Goal: Task Accomplishment & Management: Use online tool/utility

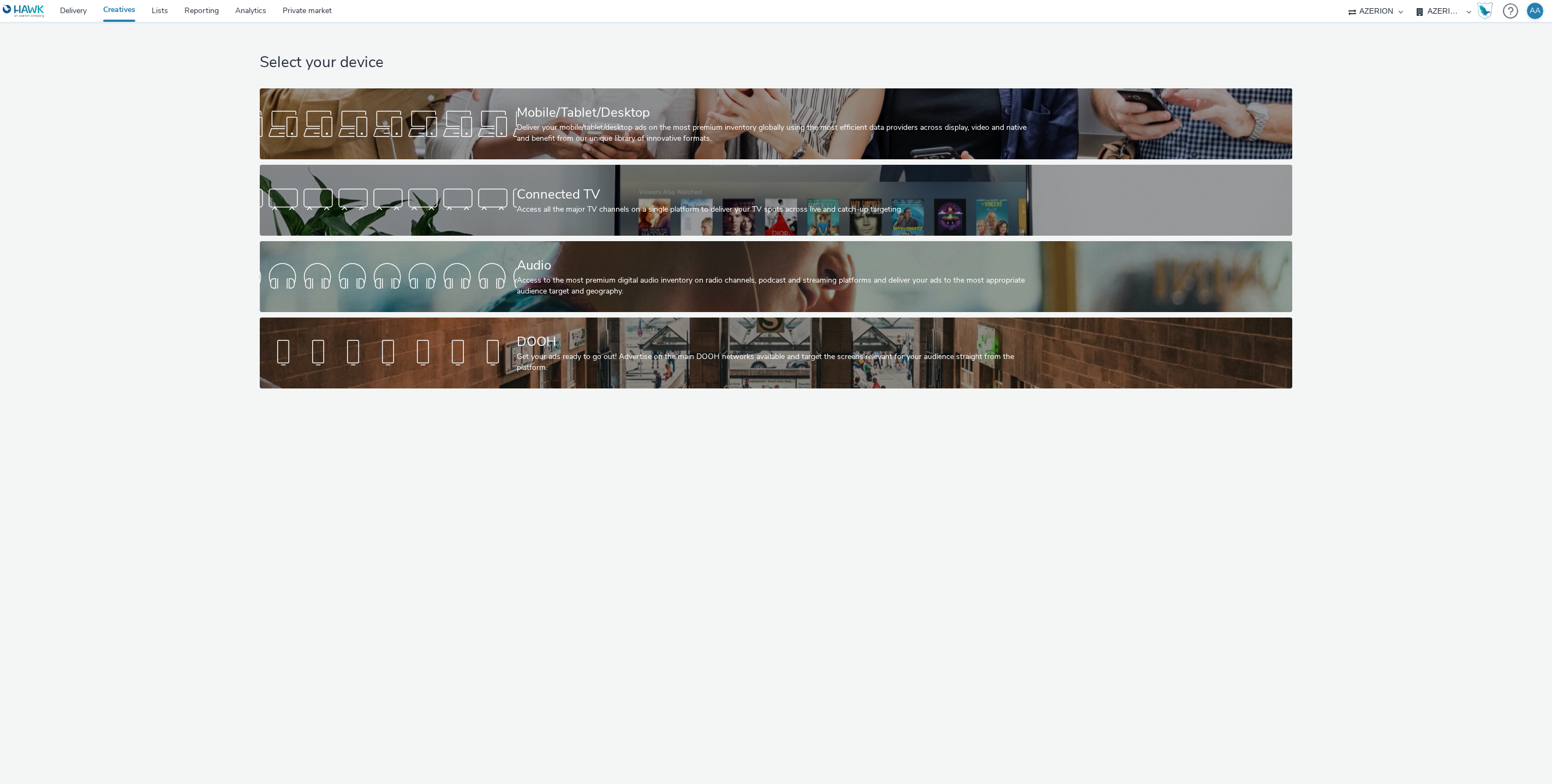
select select "ac009755-aa48-4799-8050-7a339a378eb8"
select select "79162ed7-0017-4339-93b0-3399b708648f"
click at [164, 9] on link "Lists" at bounding box center [160, 11] width 33 height 22
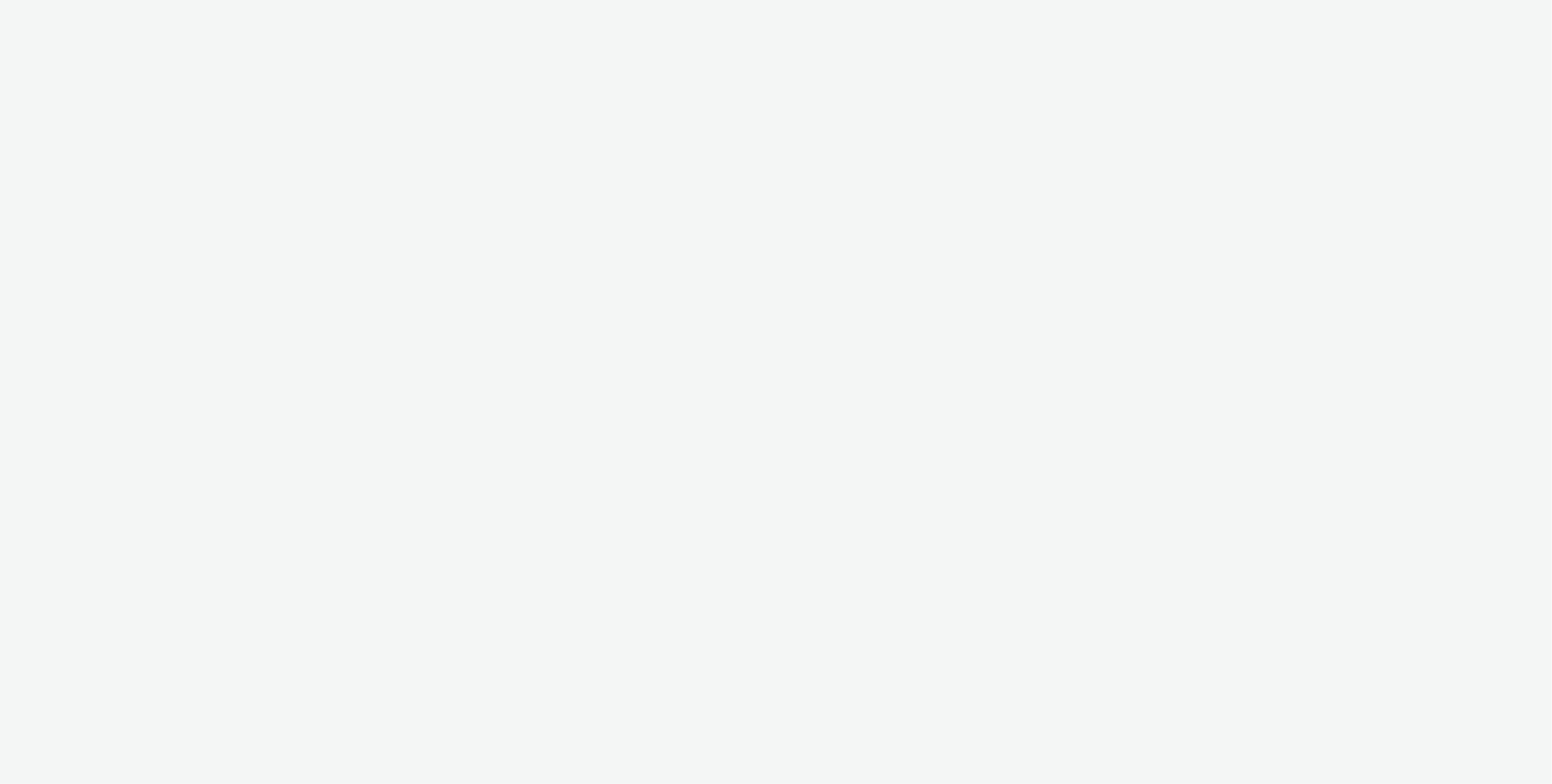
select select "ac009755-aa48-4799-8050-7a339a378eb8"
select select "79162ed7-0017-4339-93b0-3399b708648f"
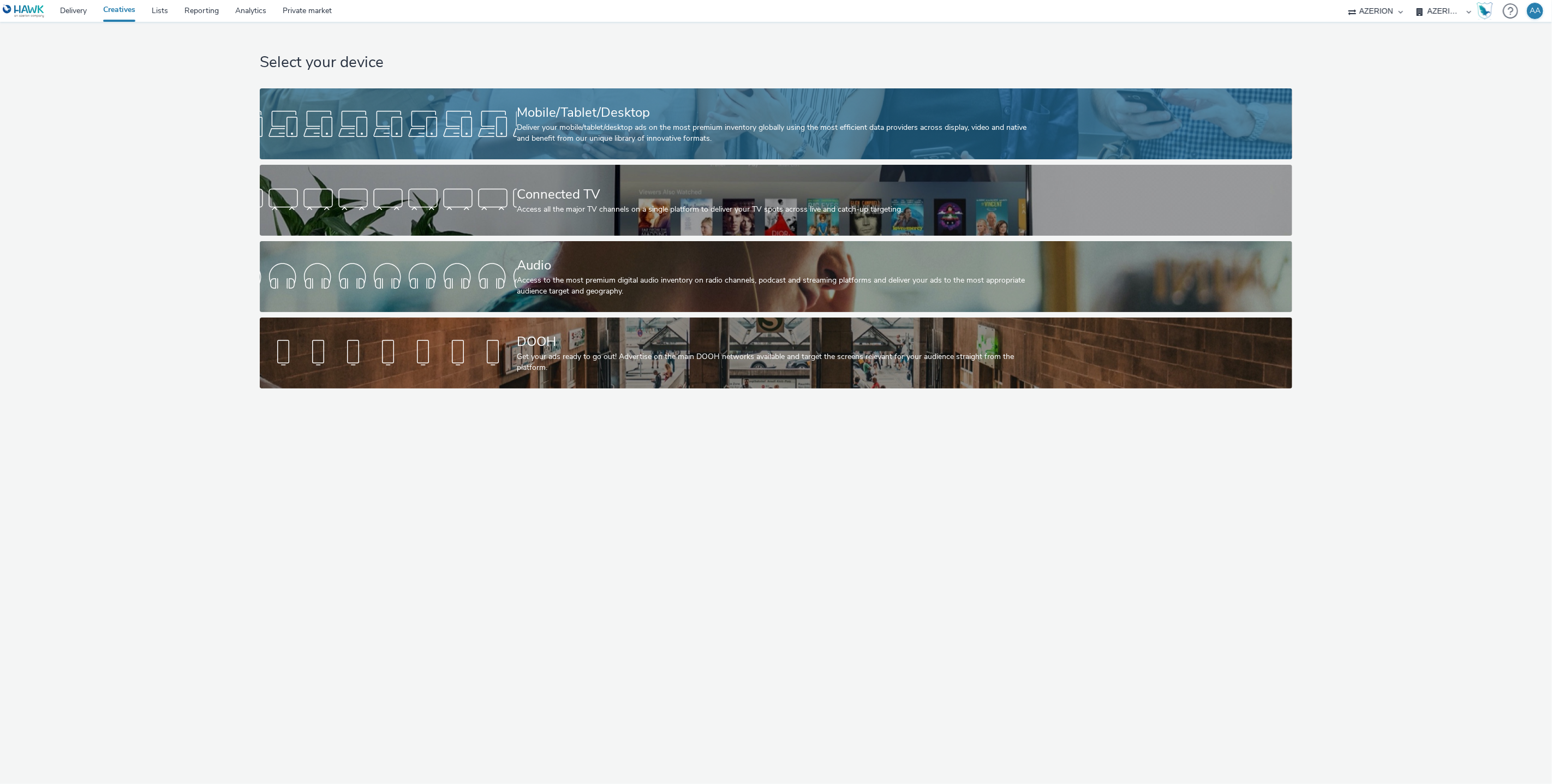
click at [652, 107] on div "Mobile/Tablet/Desktop" at bounding box center [774, 113] width 514 height 19
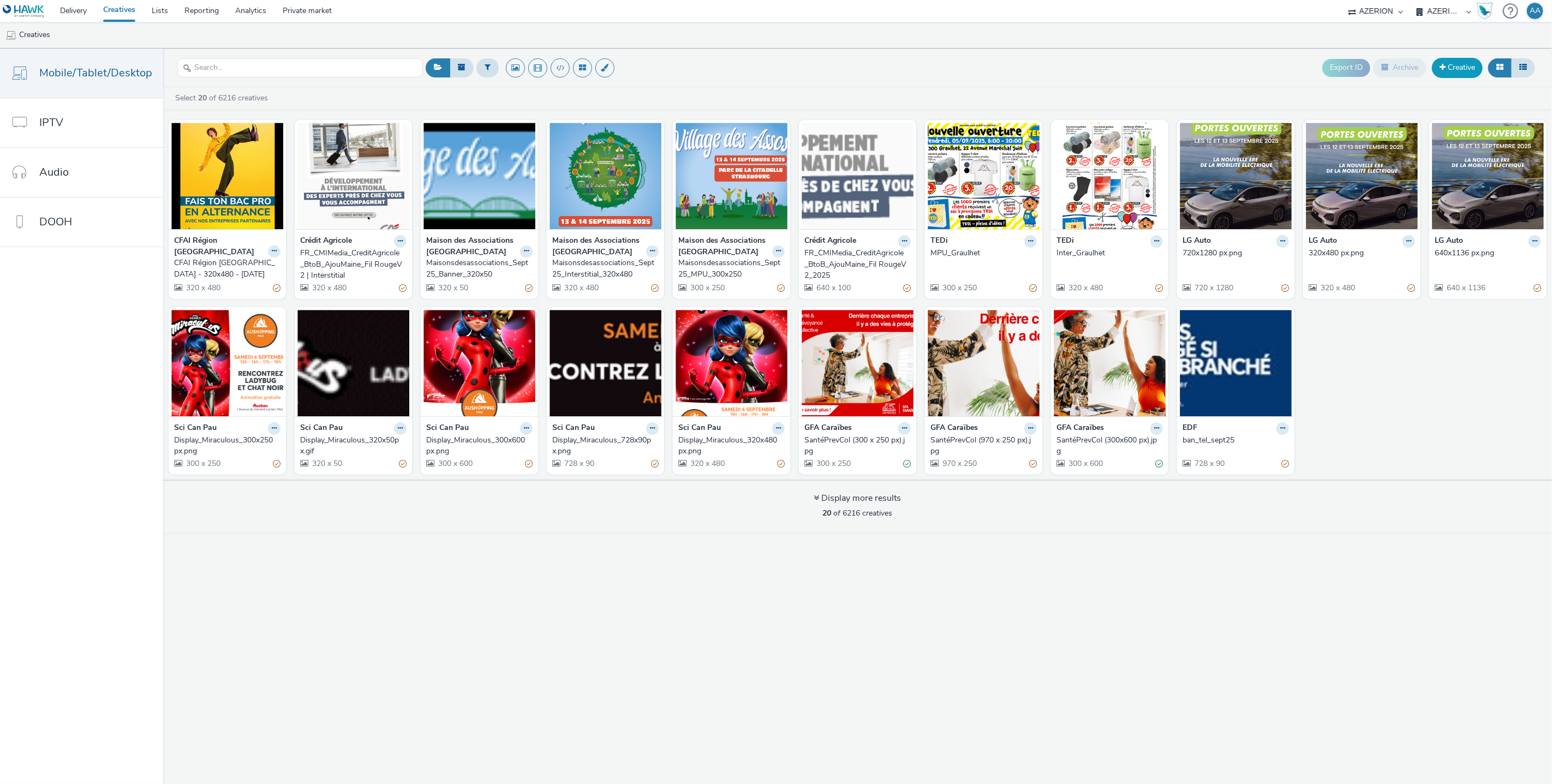
click at [1463, 70] on link "Creative" at bounding box center [1457, 67] width 51 height 20
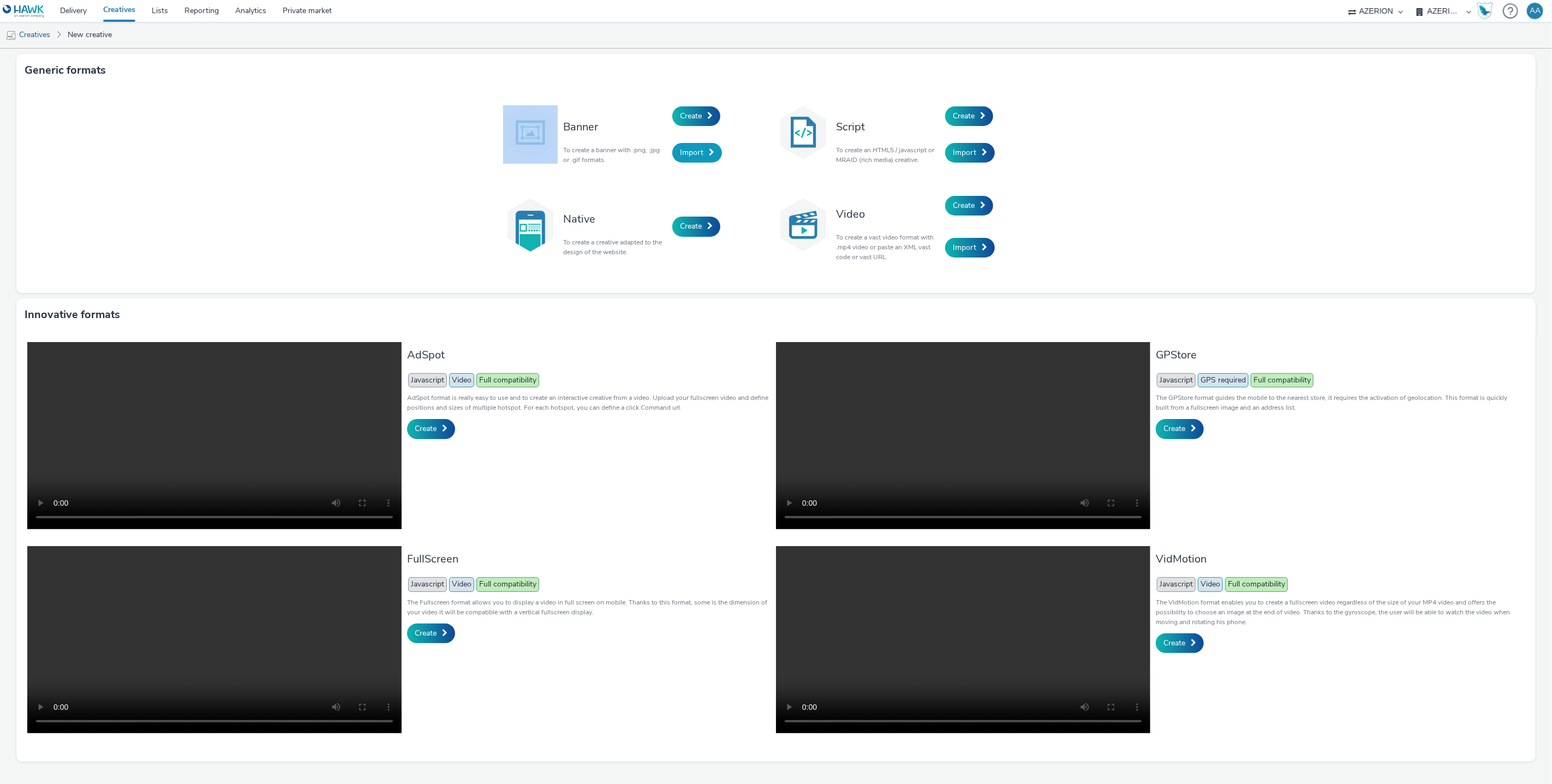
click at [696, 155] on span "Import" at bounding box center [692, 152] width 23 height 10
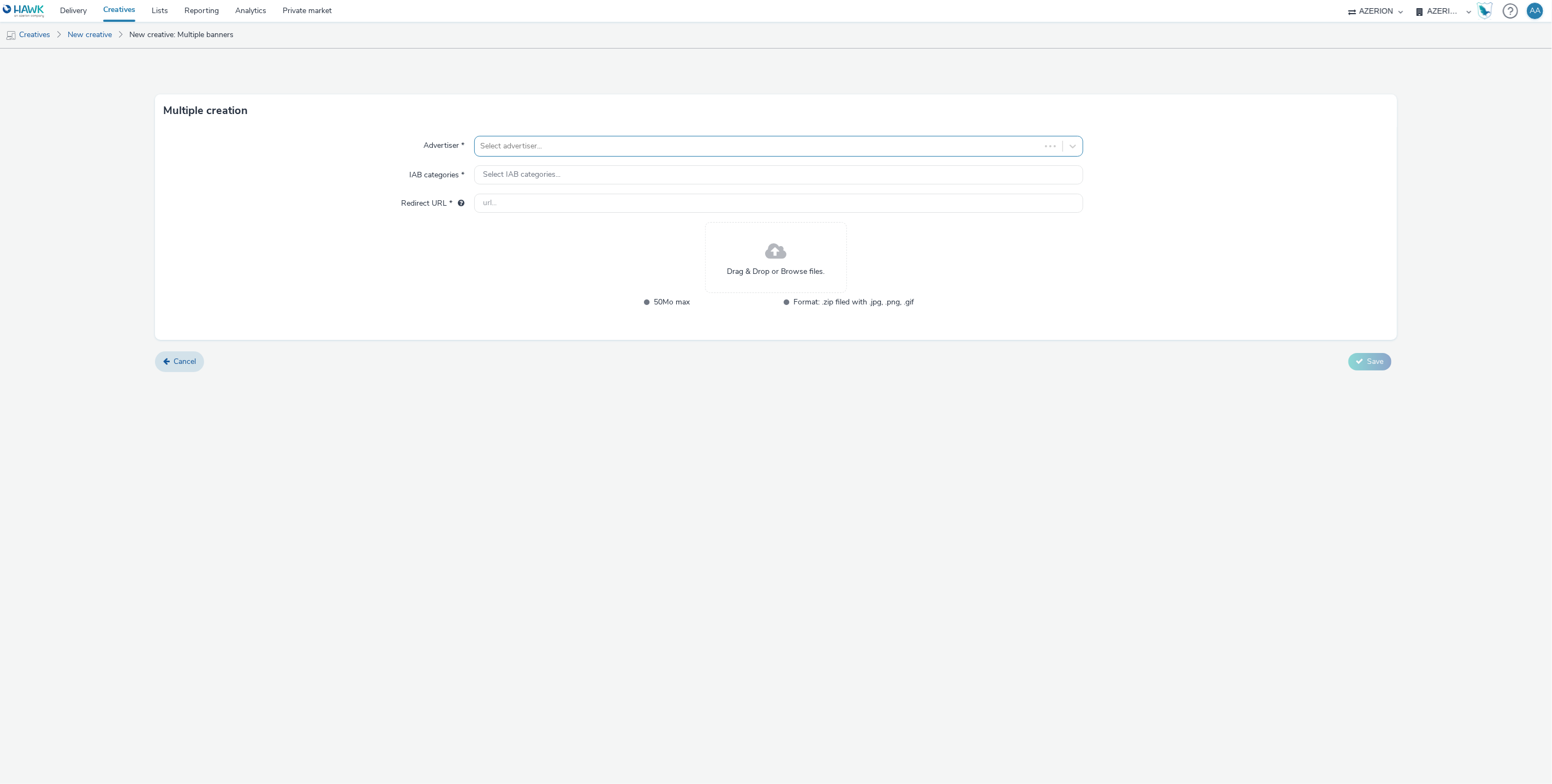
click at [649, 148] on div at bounding box center [758, 146] width 555 height 13
type input "serenly FR"
click at [243, 167] on div "IAB categories *" at bounding box center [319, 175] width 310 height 20
click at [90, 33] on link "New creative" at bounding box center [89, 34] width 55 height 26
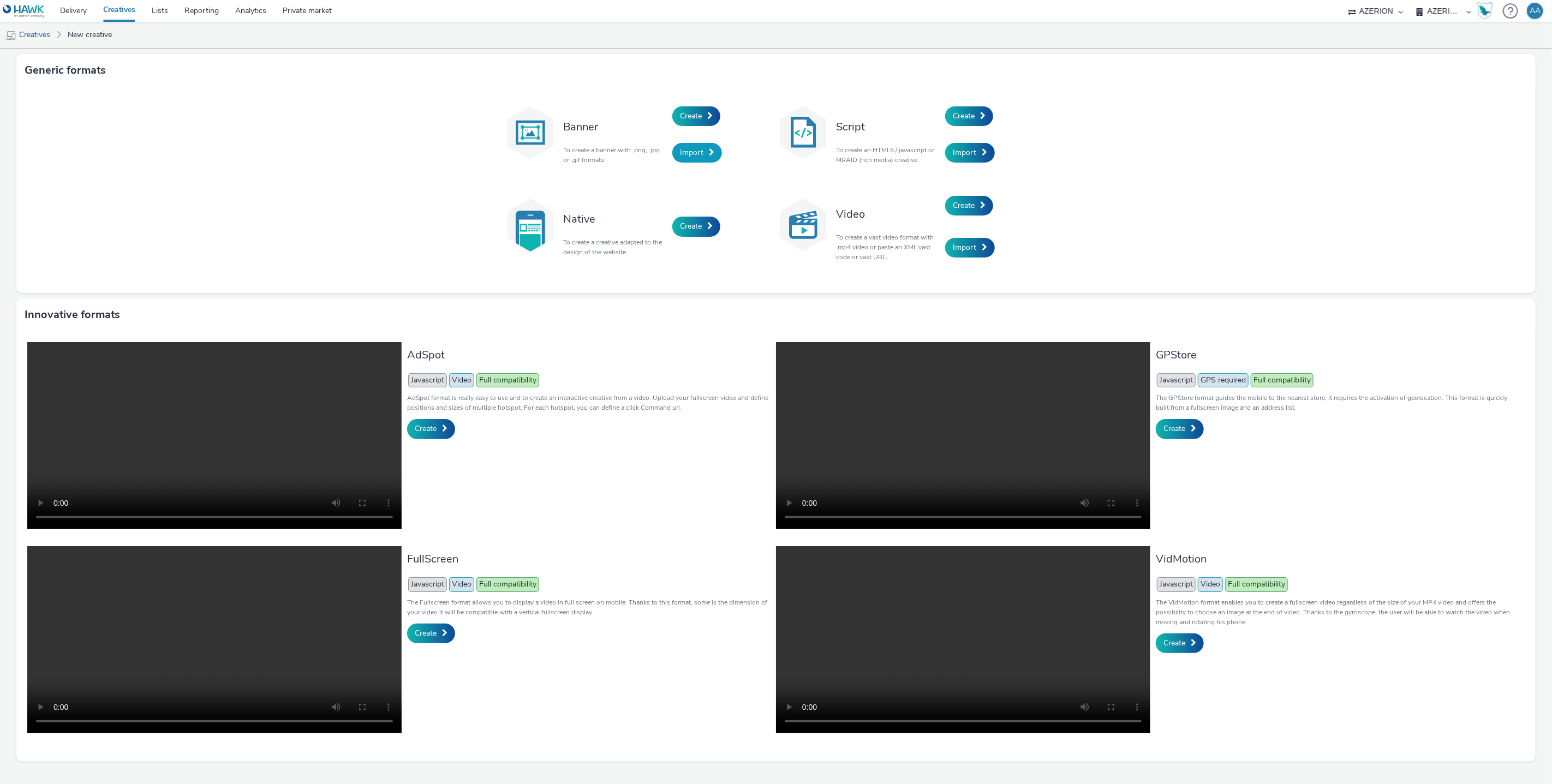
click at [696, 152] on span "Import" at bounding box center [692, 152] width 23 height 10
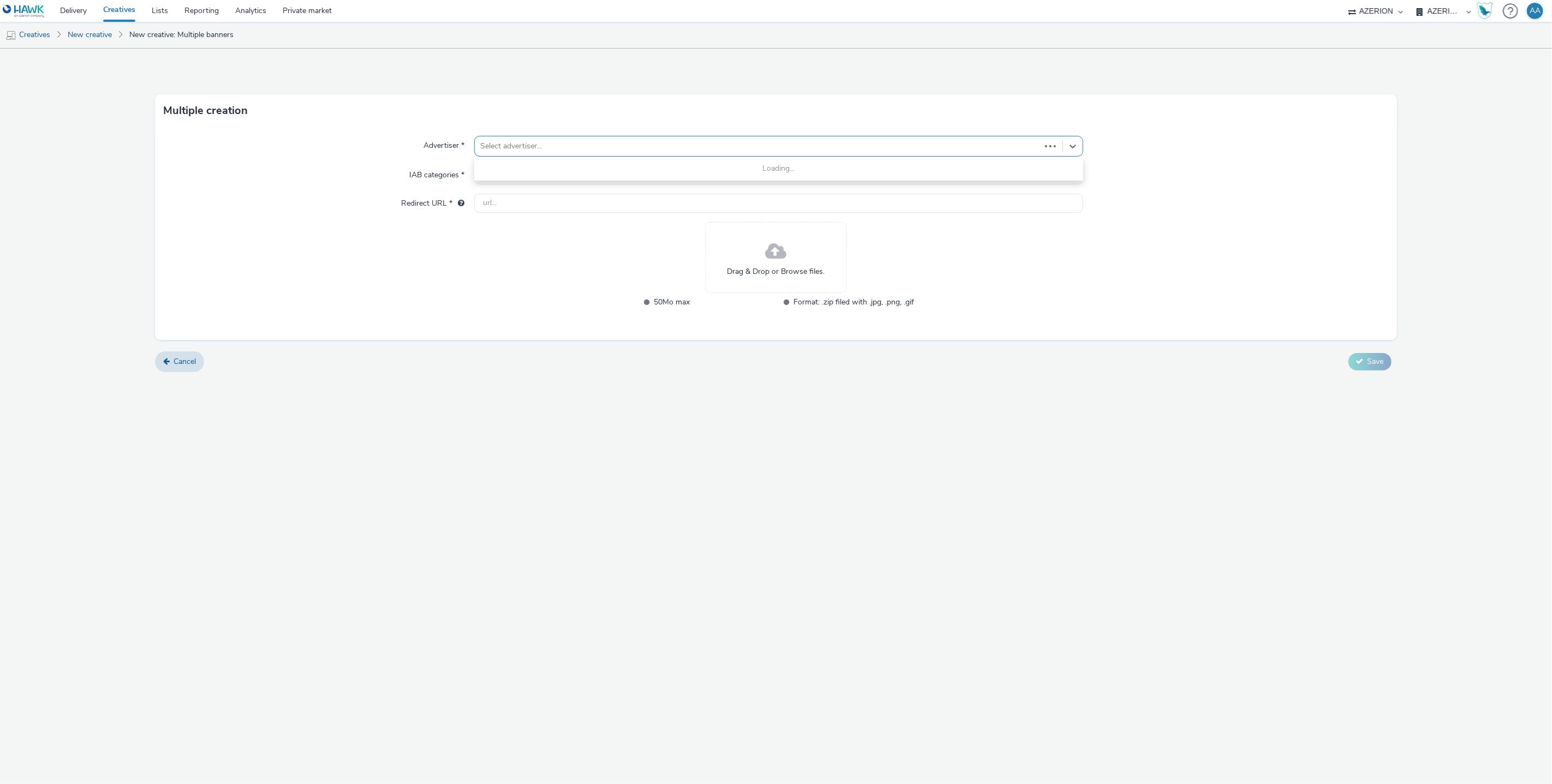
click at [530, 151] on div at bounding box center [758, 146] width 555 height 13
type input "seren"
click at [1453, 18] on select "AZERION AZERION APAC AZERION AUSTRIA AZERION BEL - ADEXPERTS AZERION BRAZIL AZE…" at bounding box center [1444, 11] width 66 height 22
click at [1463, 19] on select "AZERION AZERION APAC AZERION AUSTRIA AZERION BEL - ADEXPERTS AZERION BRAZIL AZE…" at bounding box center [1444, 11] width 66 height 22
click at [665, 145] on div at bounding box center [758, 146] width 555 height 13
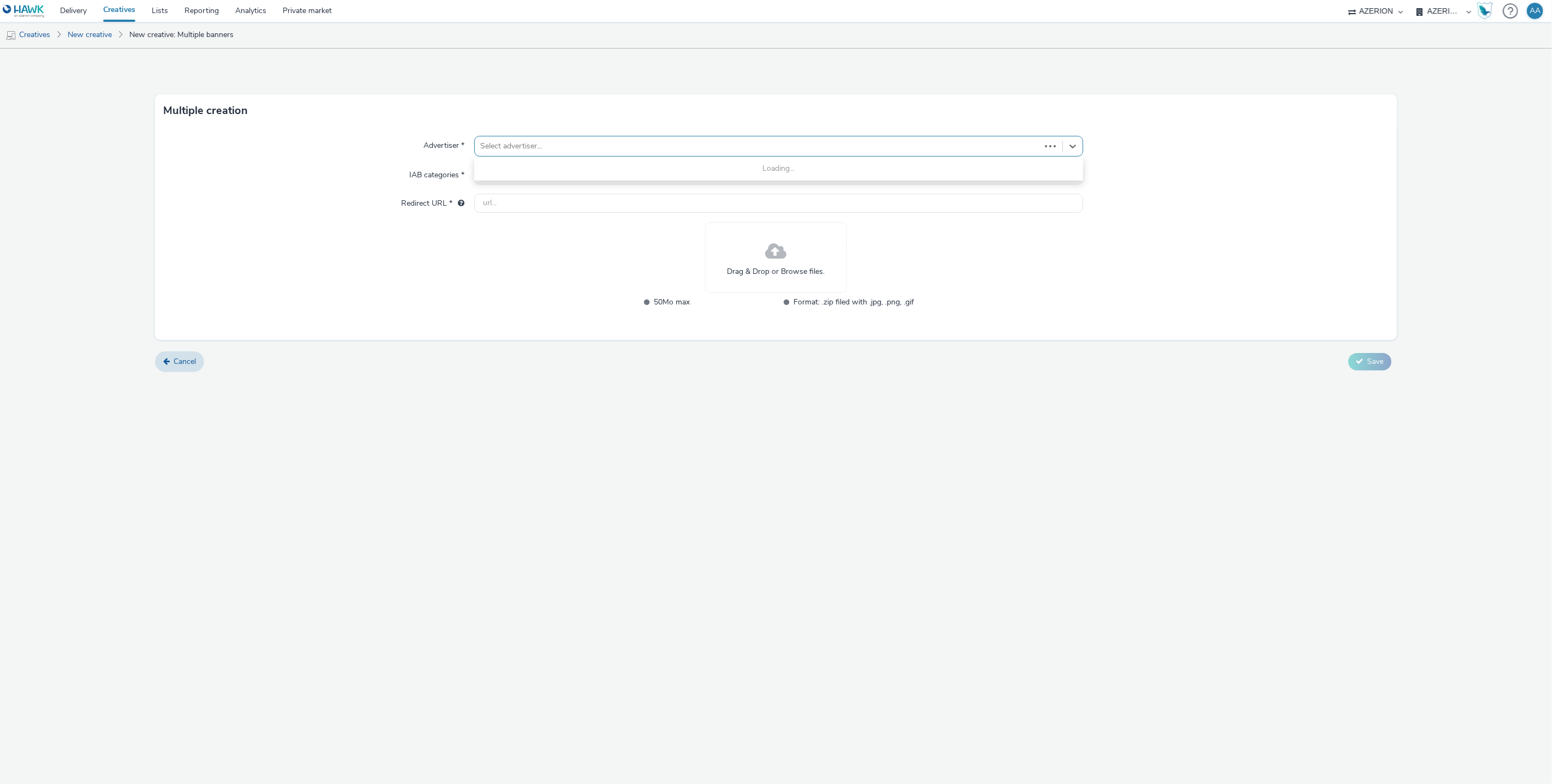
drag, startPoint x: 422, startPoint y: 226, endPoint x: 394, endPoint y: 212, distance: 31.3
click at [422, 226] on div "Advertiser * Use Up and Down to choose options, press Enter to select the curre…" at bounding box center [775, 233] width 1242 height 213
click at [99, 30] on link "New creative" at bounding box center [89, 34] width 55 height 26
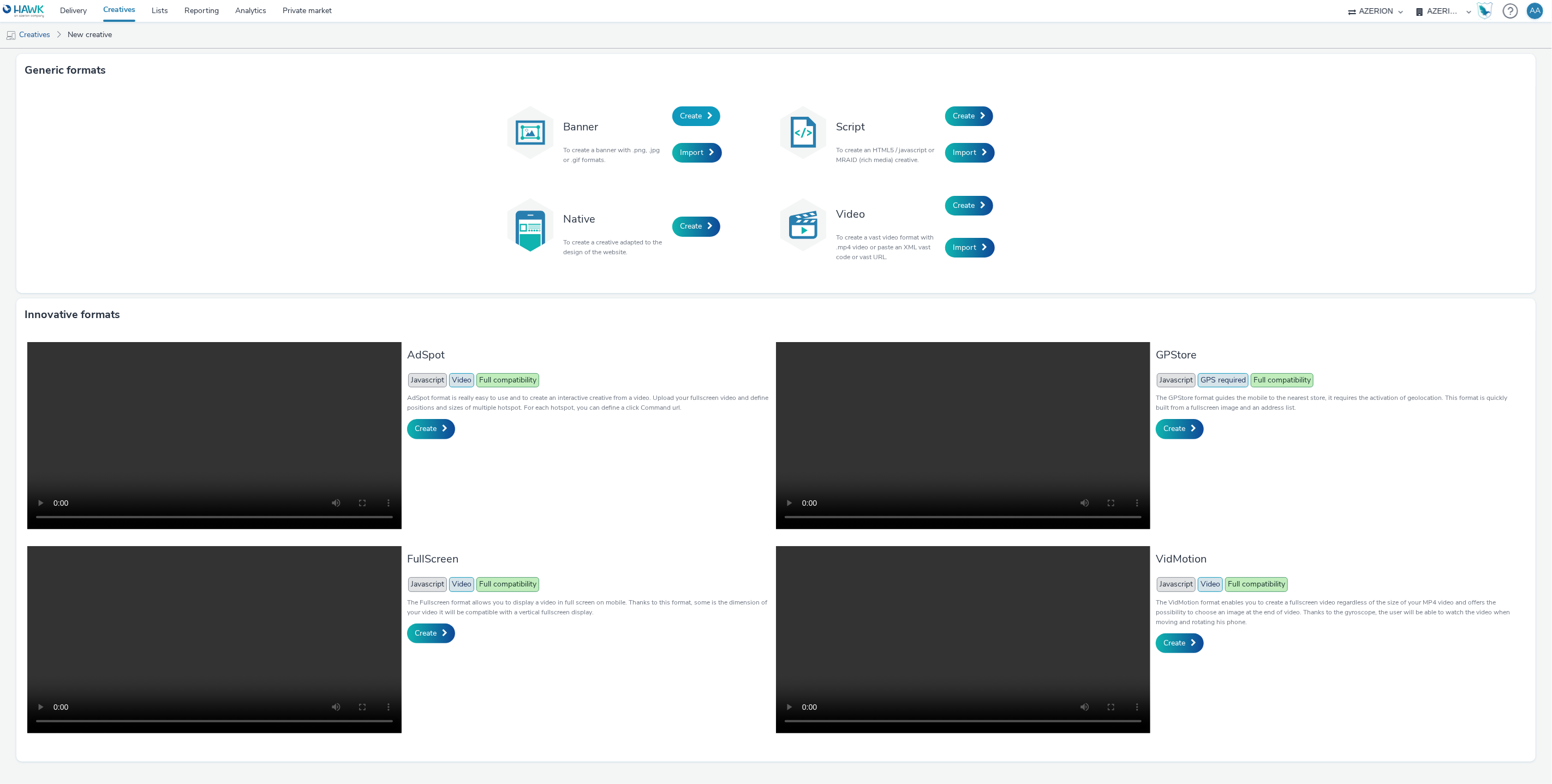
click at [683, 119] on span "Create" at bounding box center [691, 116] width 22 height 10
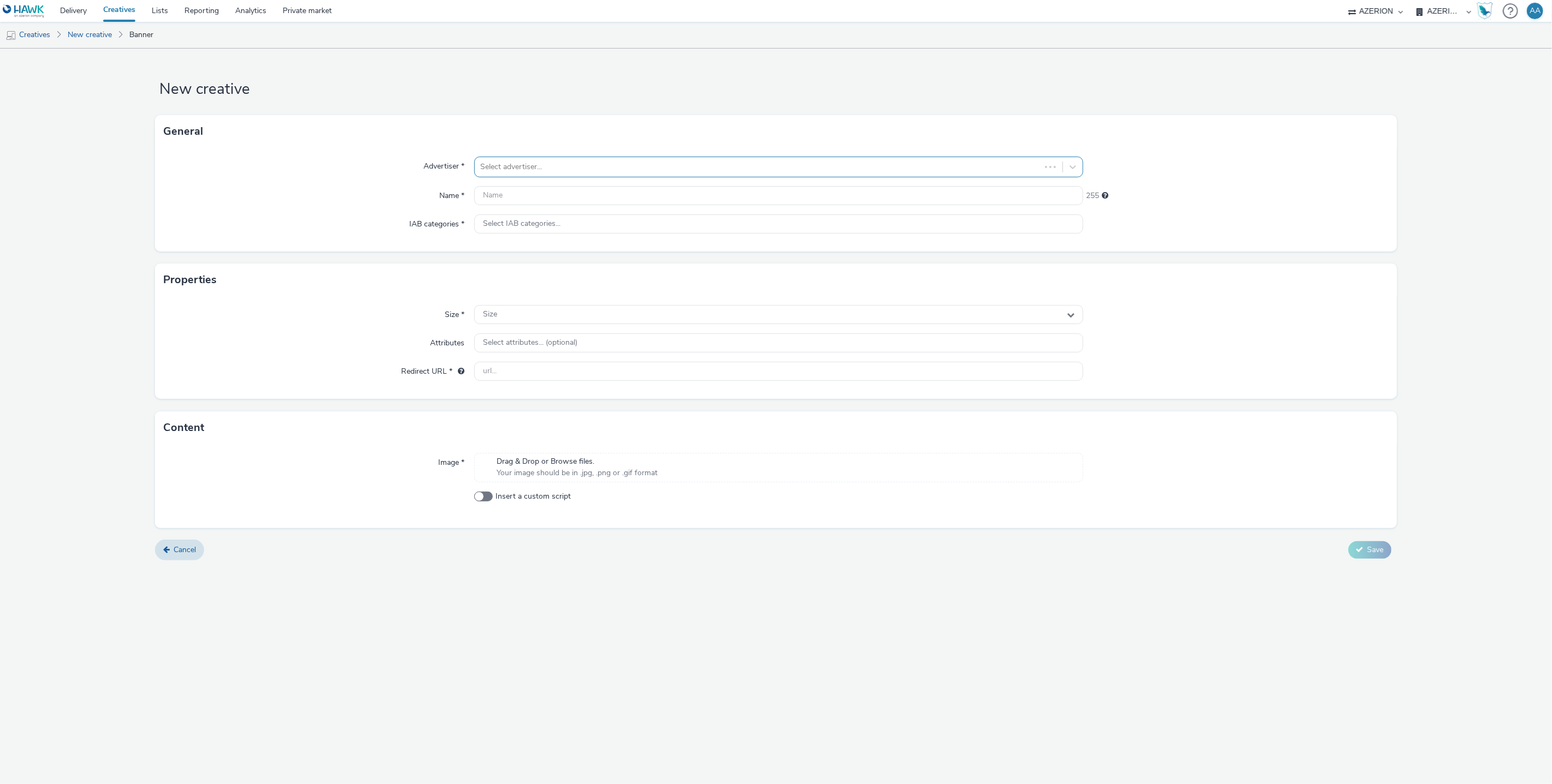
click at [524, 164] on div at bounding box center [758, 167] width 555 height 13
type input "serenly"
click at [107, 31] on link "New creative" at bounding box center [89, 34] width 55 height 26
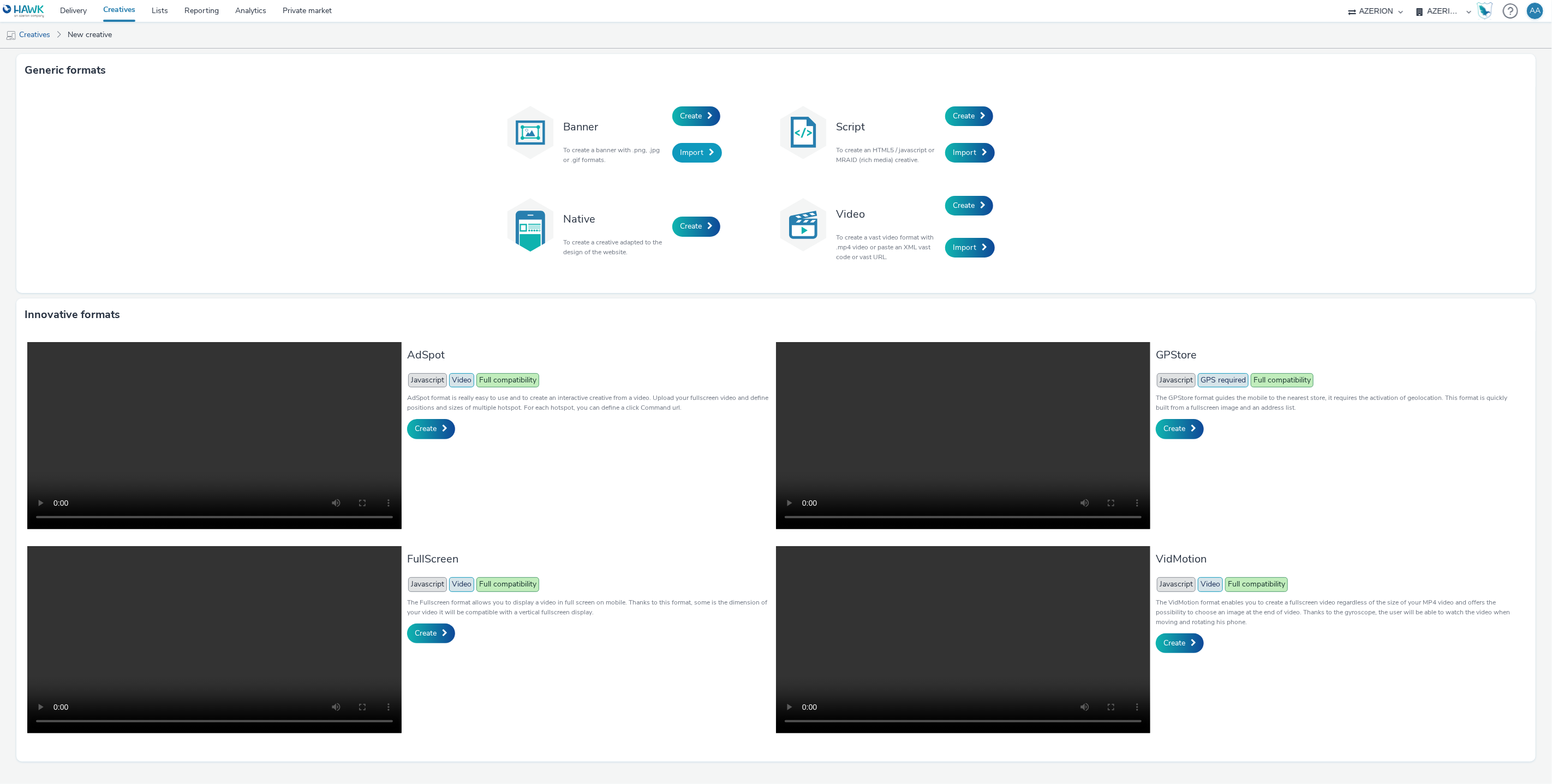
click at [692, 155] on span "Import" at bounding box center [692, 152] width 23 height 10
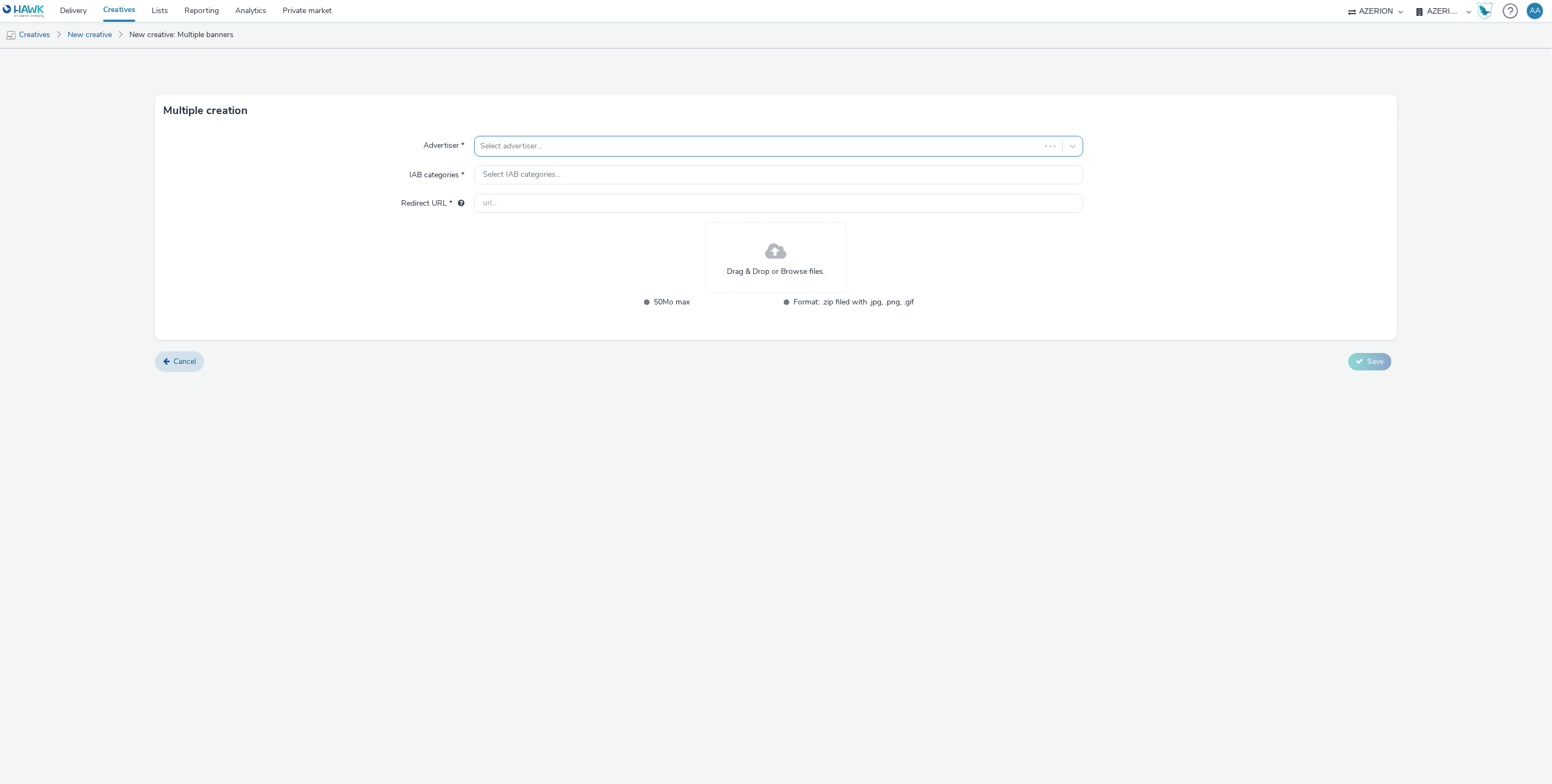
click at [711, 150] on div at bounding box center [758, 146] width 555 height 13
type input "w"
click at [668, 204] on input "w" at bounding box center [779, 204] width 610 height 19
click at [539, 151] on div at bounding box center [758, 146] width 555 height 13
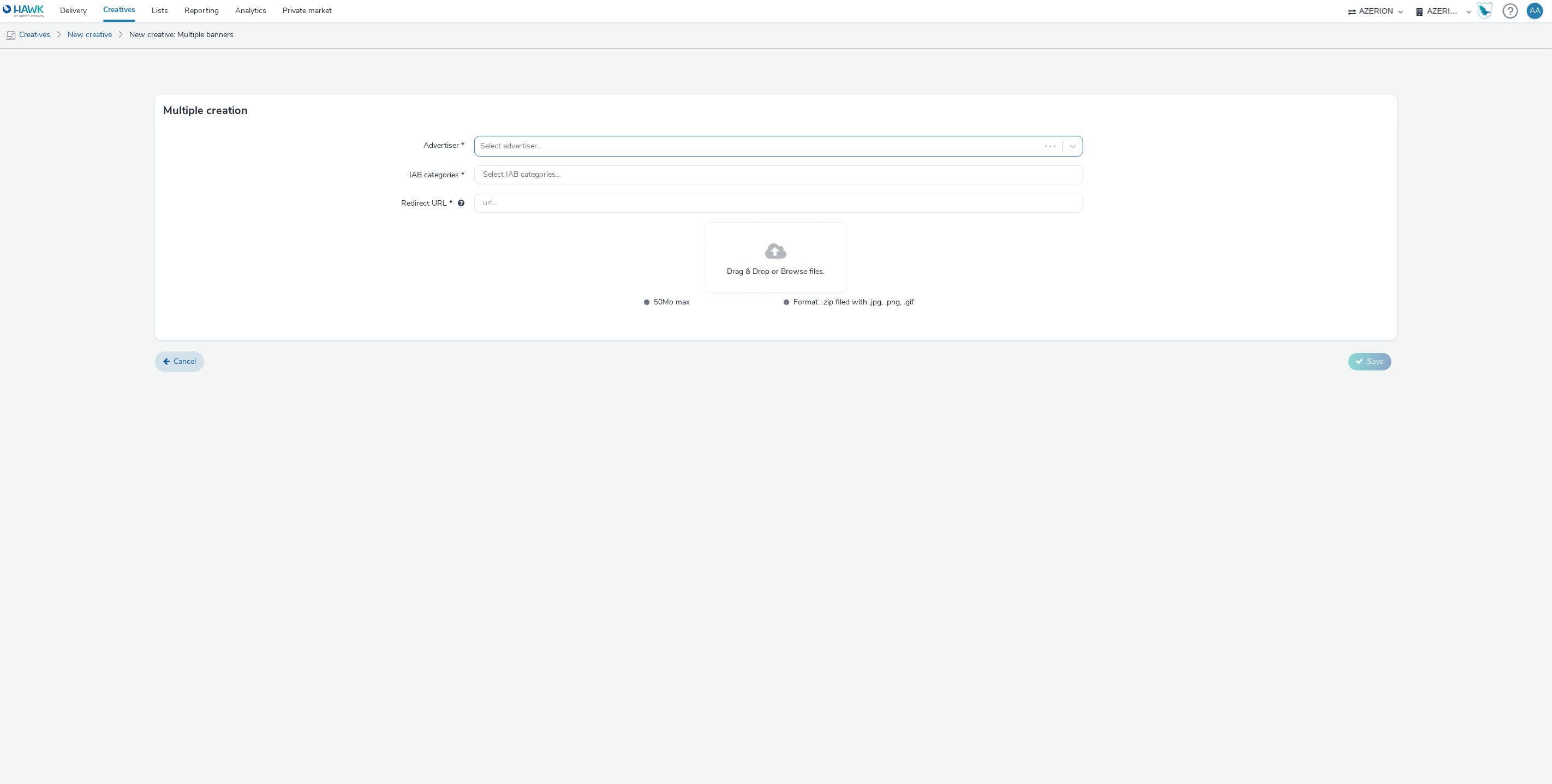
click at [539, 151] on div at bounding box center [758, 146] width 555 height 13
type input "serenly"
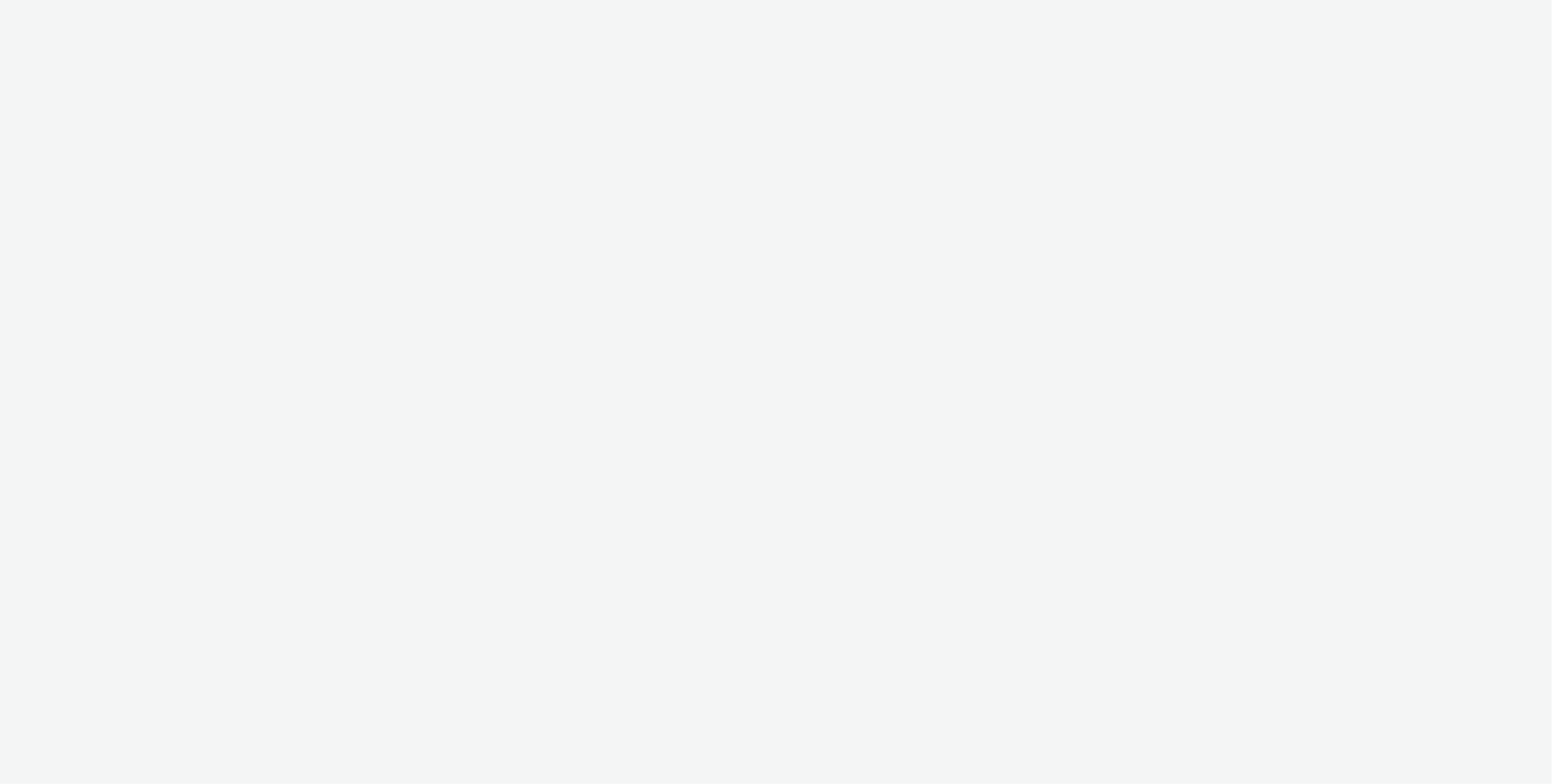
click at [669, 353] on div at bounding box center [776, 392] width 1552 height 784
select select "ac009755-aa48-4799-8050-7a339a378eb8"
select select "79162ed7-0017-4339-93b0-3399b708648f"
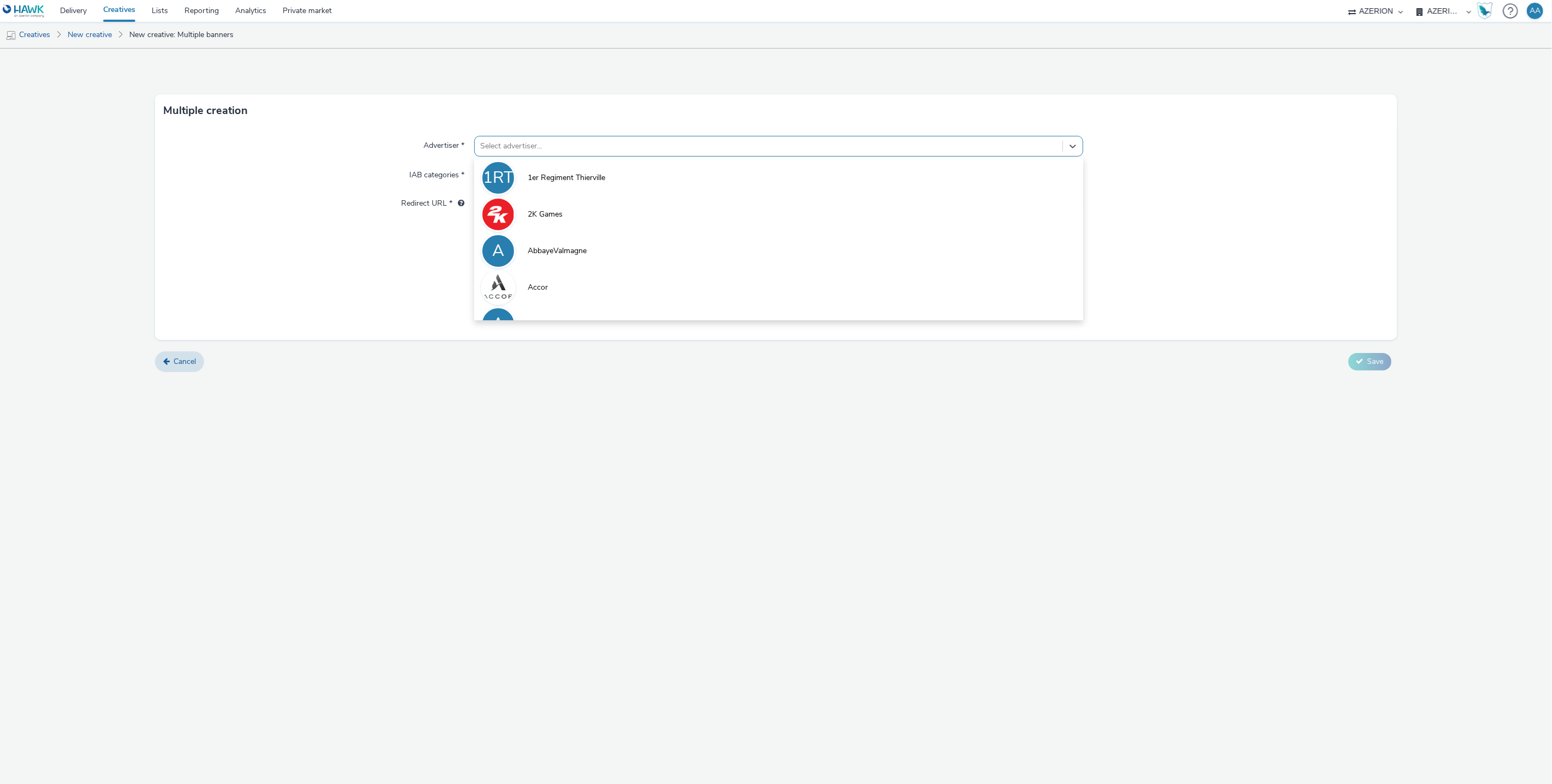
click at [652, 140] on div at bounding box center [769, 146] width 577 height 13
type input "sere"
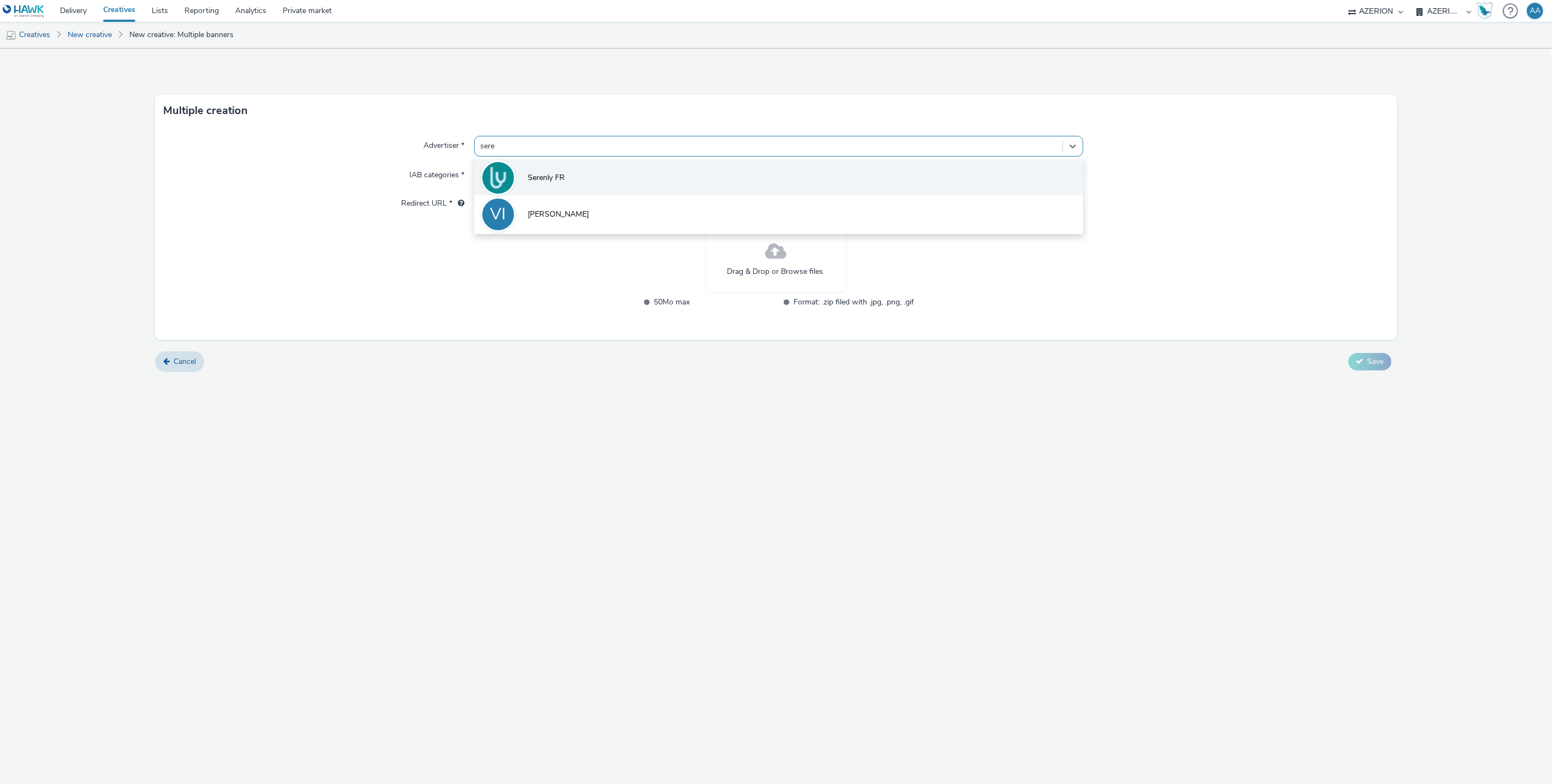
click at [611, 190] on li "Serenly FR" at bounding box center [779, 177] width 610 height 37
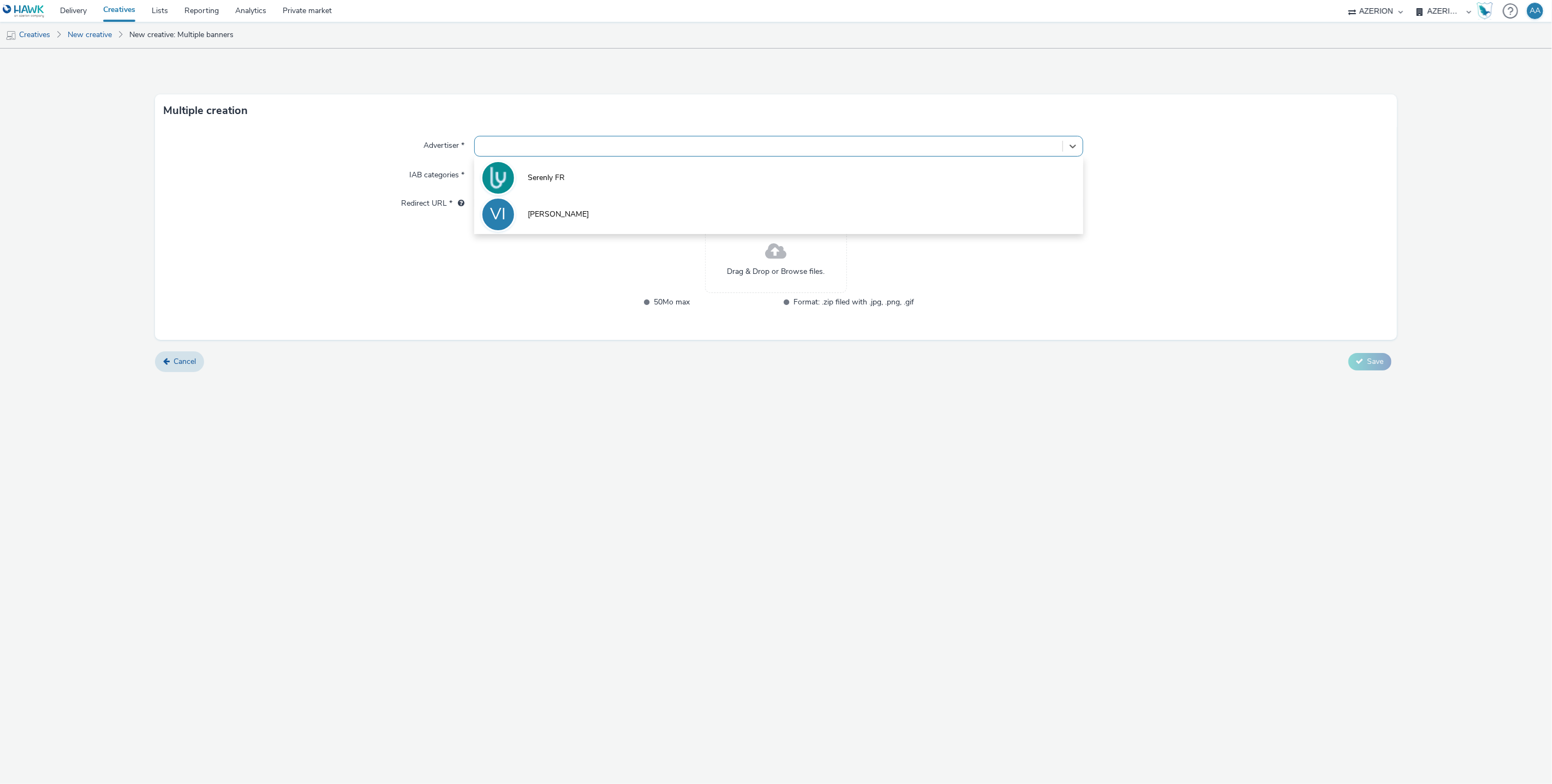
type input "http://www.serenly.fr"
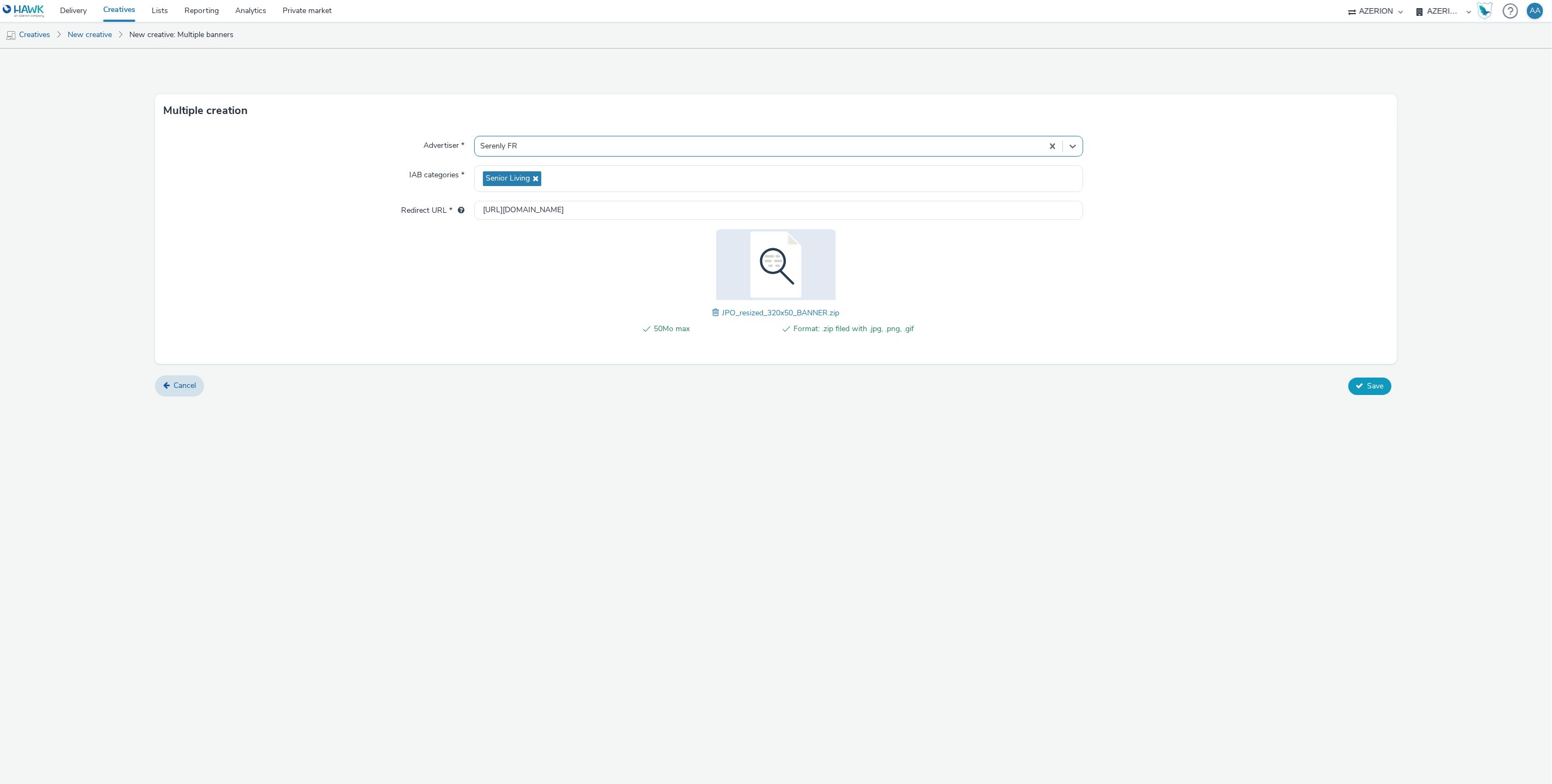
click at [1368, 386] on span "Save" at bounding box center [1375, 385] width 16 height 10
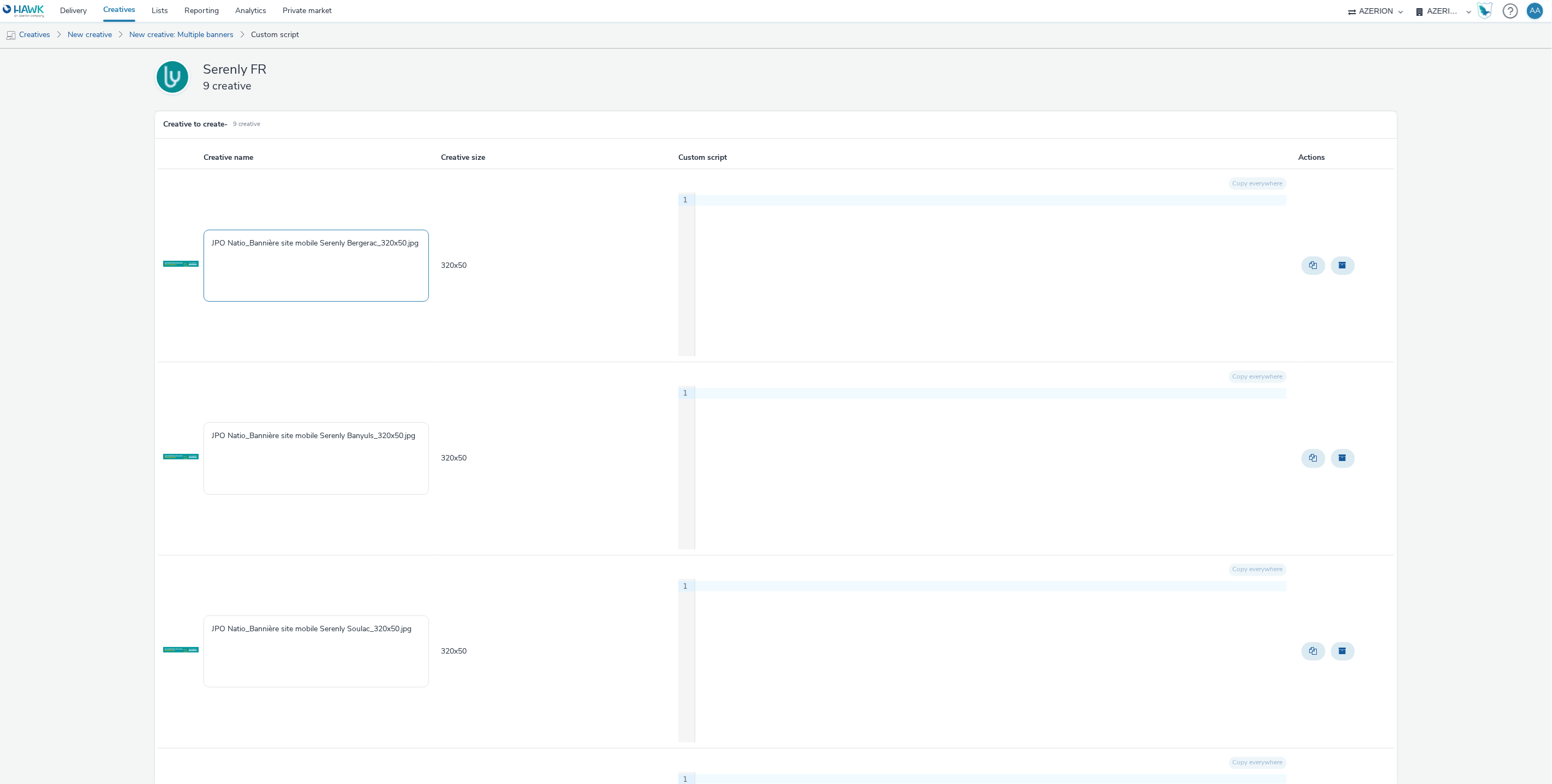
click at [352, 275] on textarea "JPO Natio_Bannière site mobile Serenly Bergerac_320x50.jpg" at bounding box center [316, 266] width 225 height 72
click at [356, 438] on textarea "JPO Natio_Bannière site mobile Serenly Banyuls_320x50.jpg" at bounding box center [316, 458] width 225 height 72
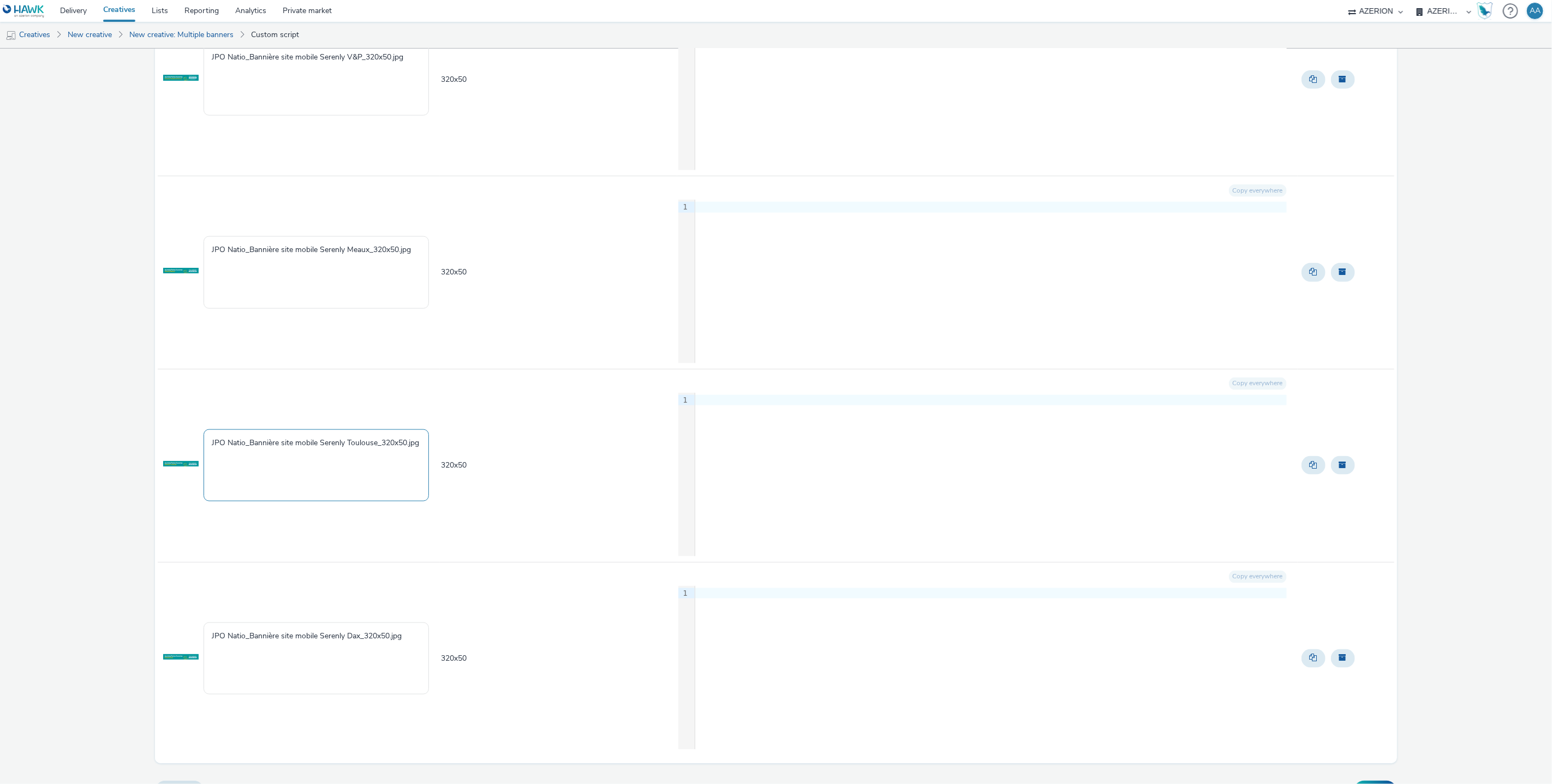
scroll to position [1175, 0]
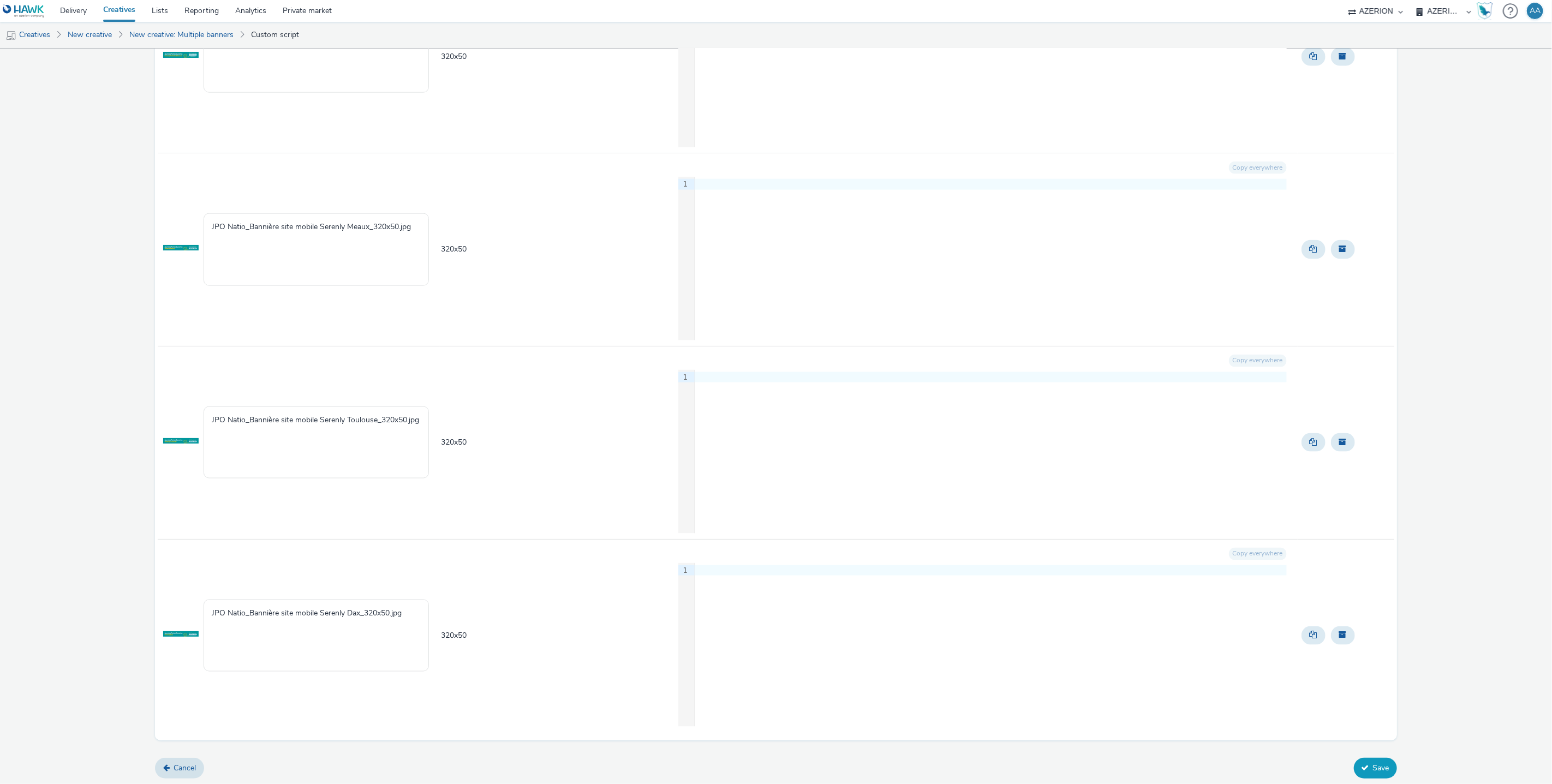
click at [1388, 769] on button "Save" at bounding box center [1375, 768] width 43 height 20
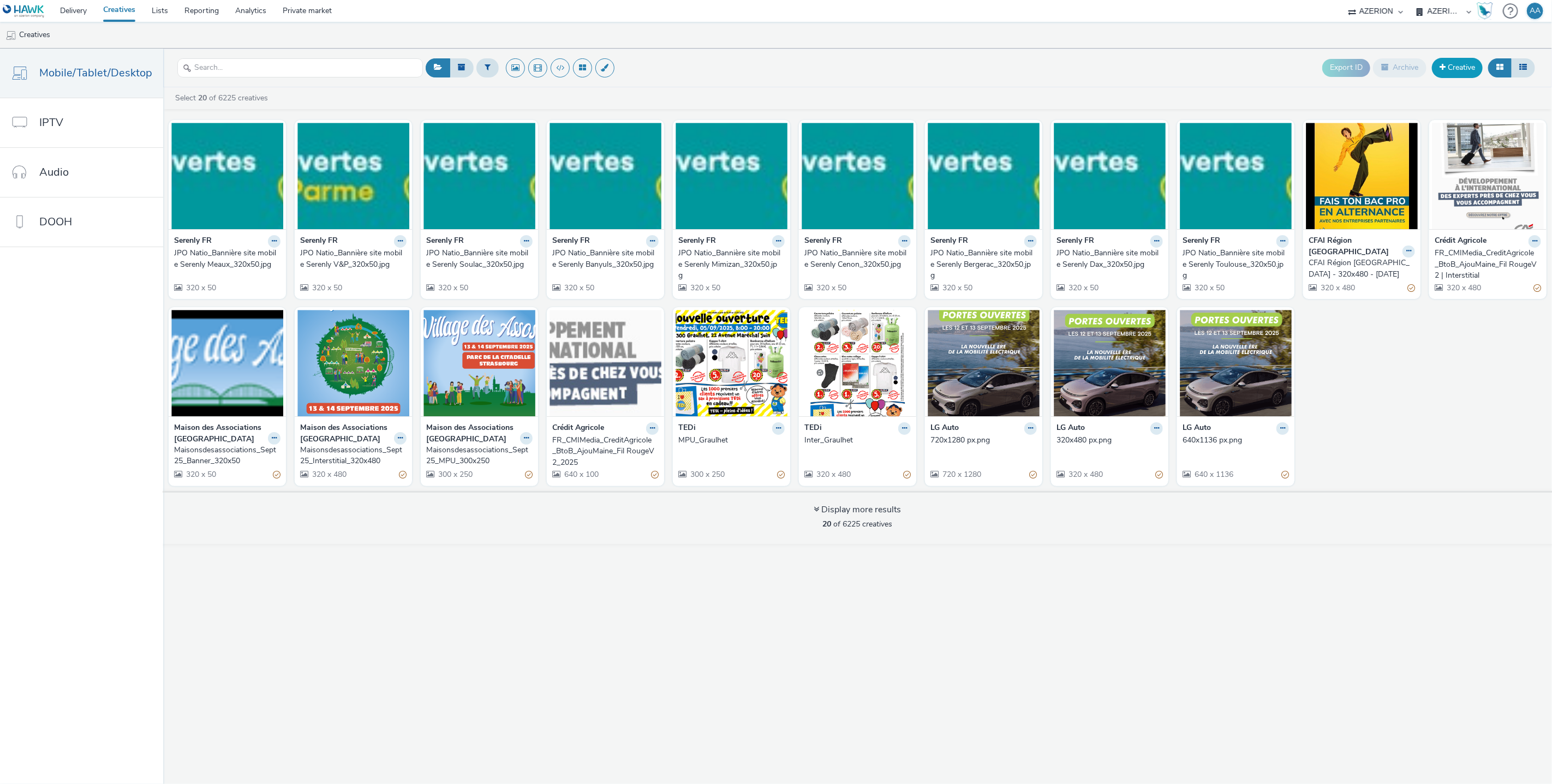
click at [1451, 73] on link "Creative" at bounding box center [1457, 67] width 51 height 20
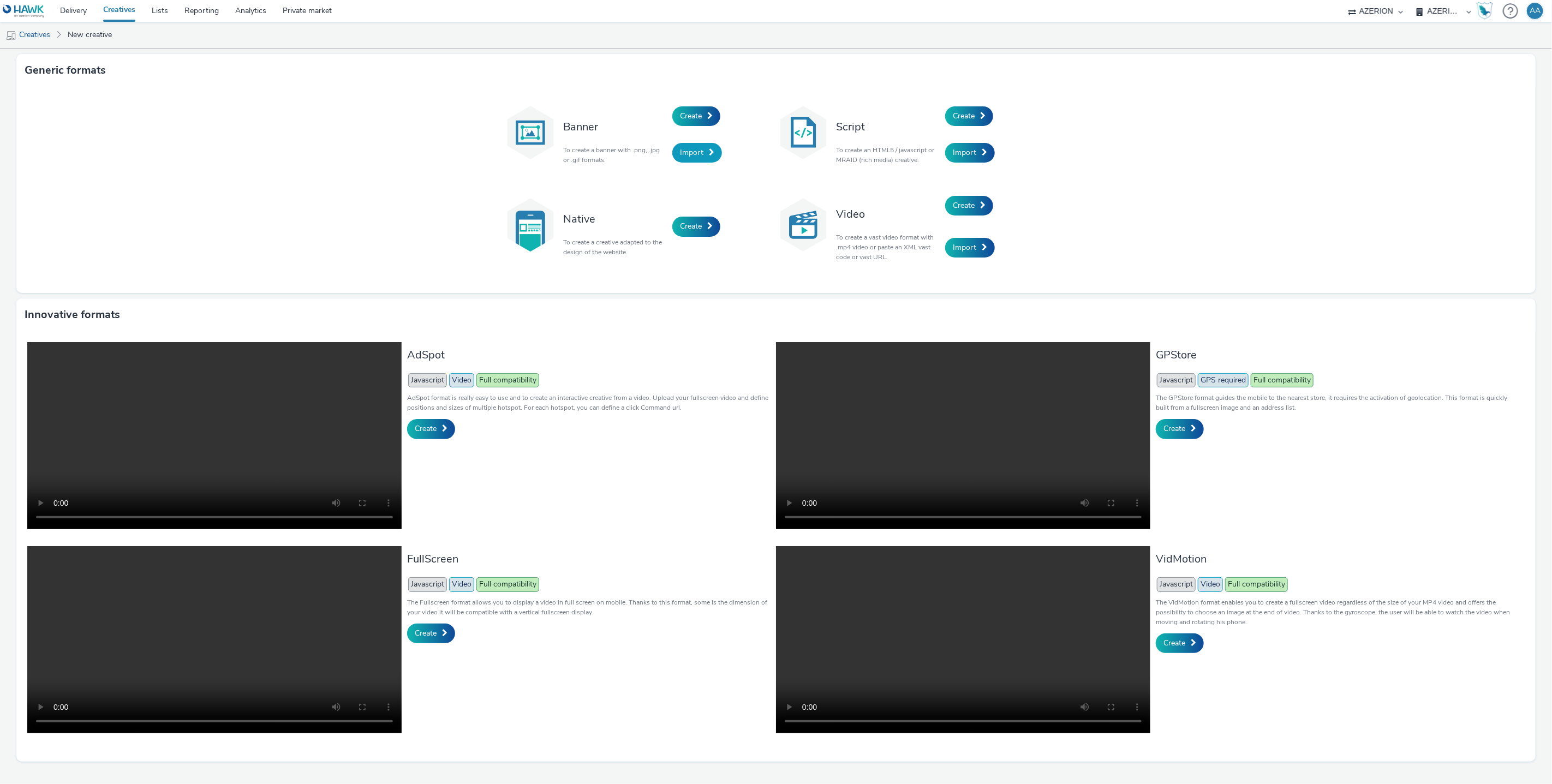
click at [693, 152] on span "Import" at bounding box center [692, 152] width 23 height 10
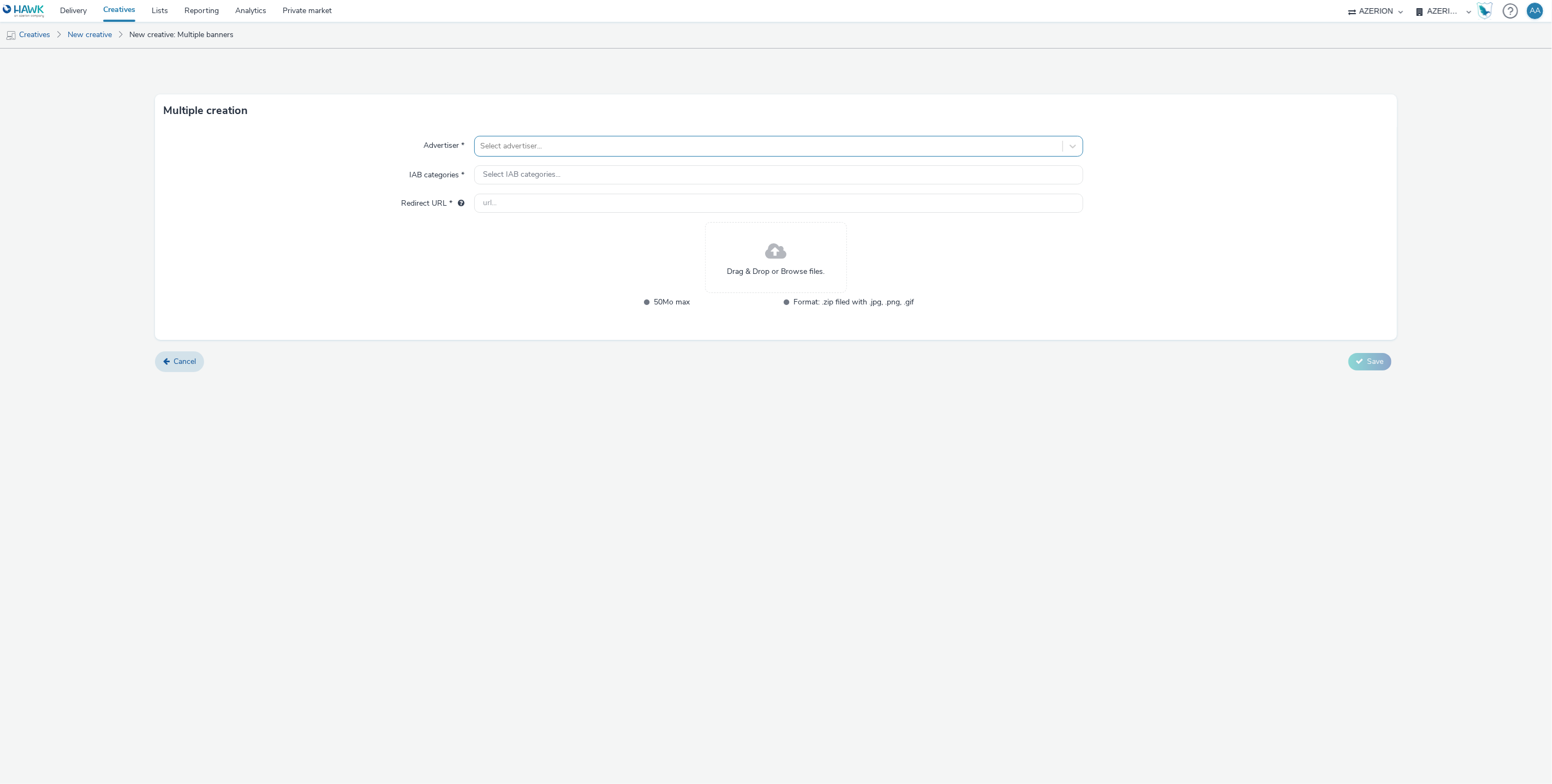
click at [596, 146] on div at bounding box center [769, 146] width 577 height 13
type input "sere"
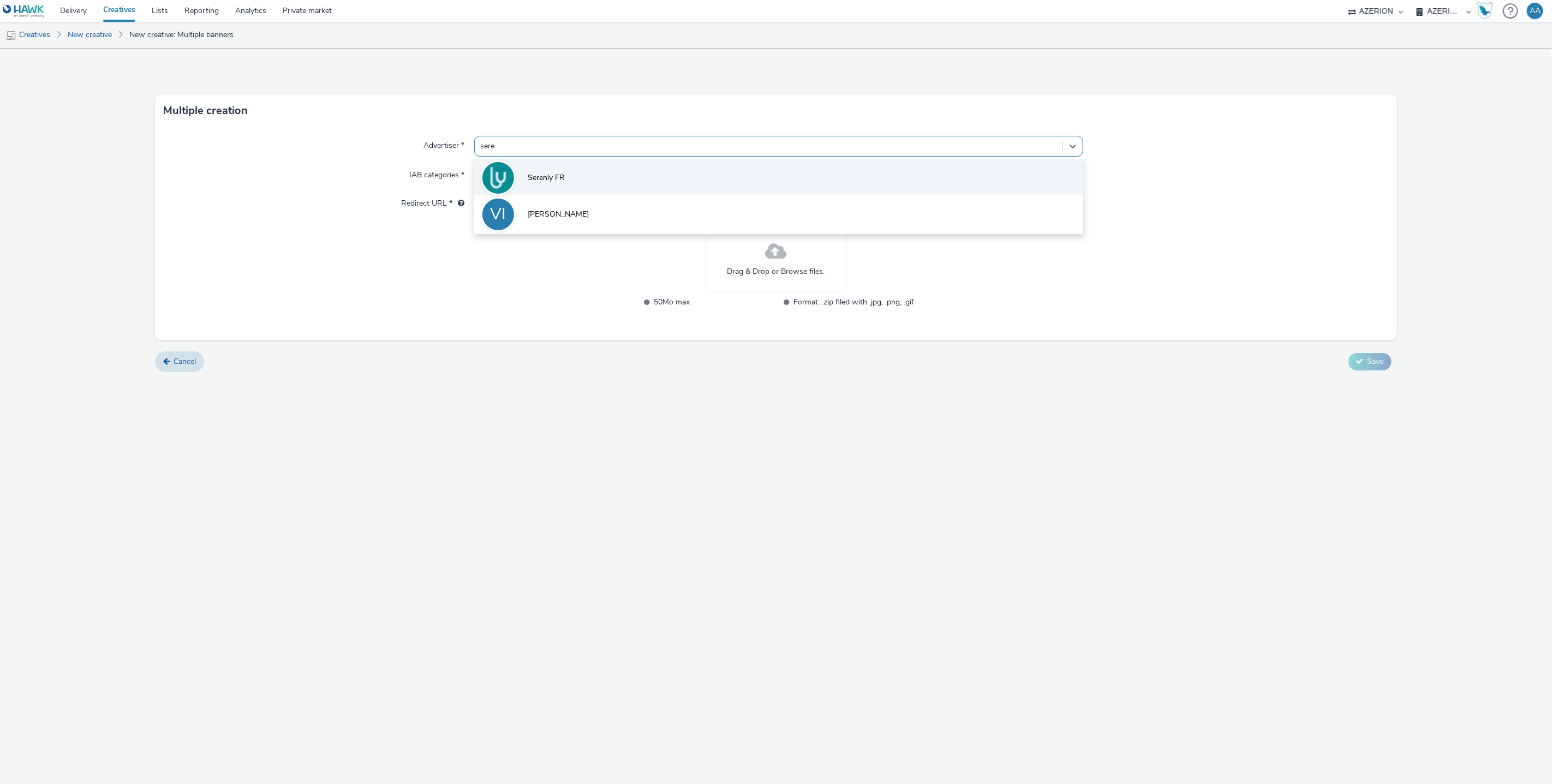
click at [582, 177] on li "Serenly FR" at bounding box center [779, 177] width 610 height 37
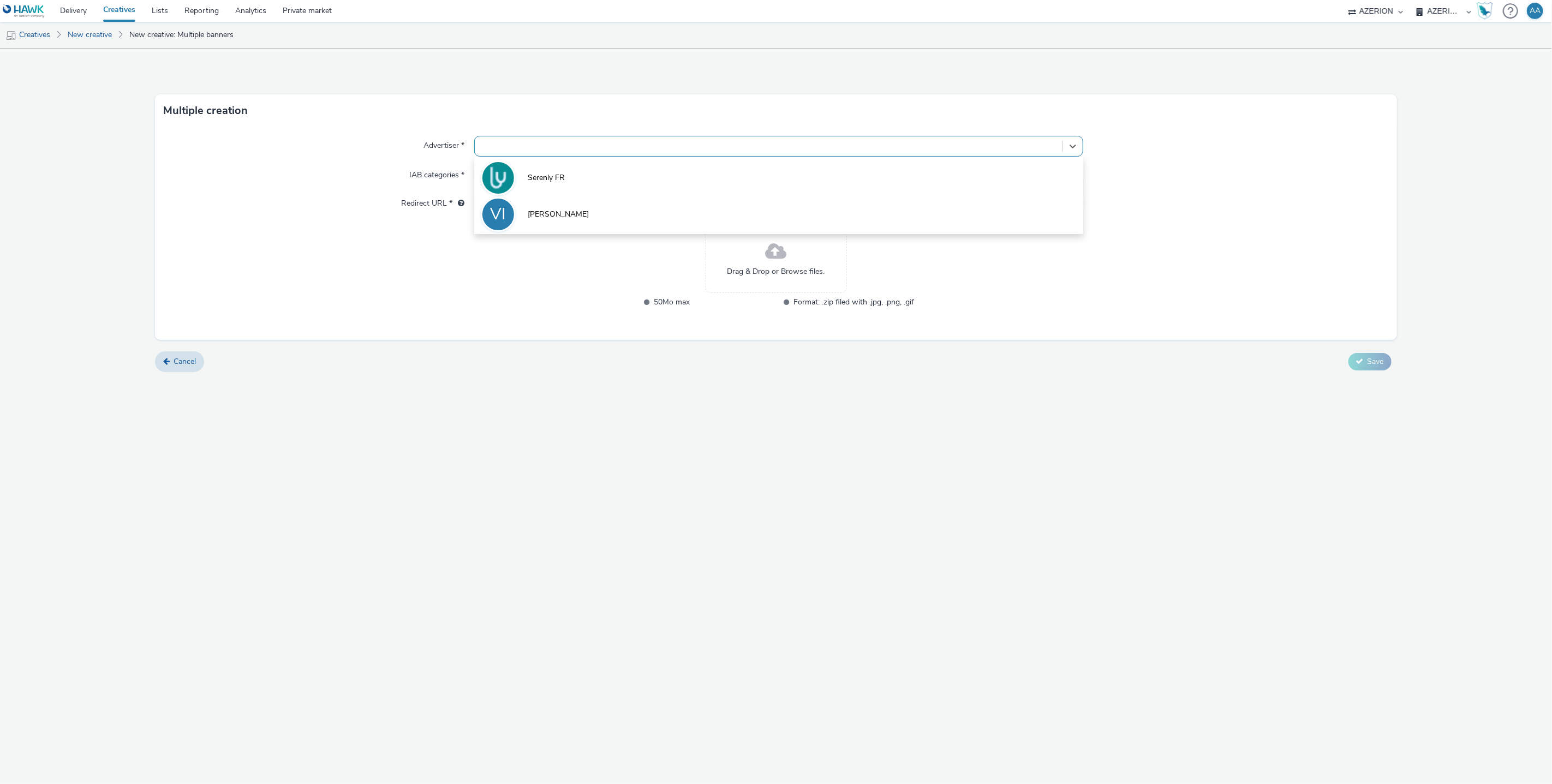
type input "http://www.serenly.fr"
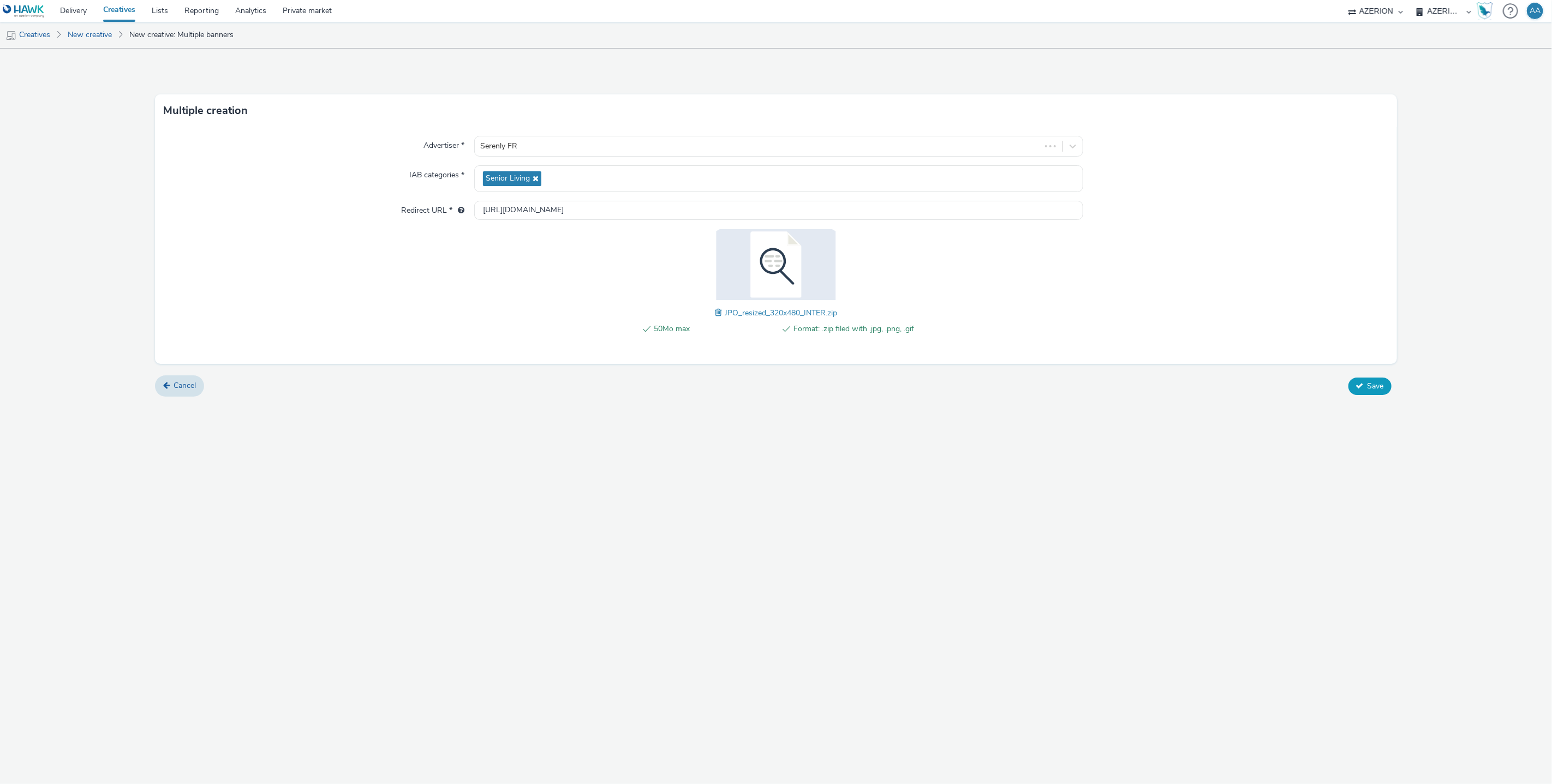
click at [1357, 384] on icon at bounding box center [1360, 385] width 8 height 8
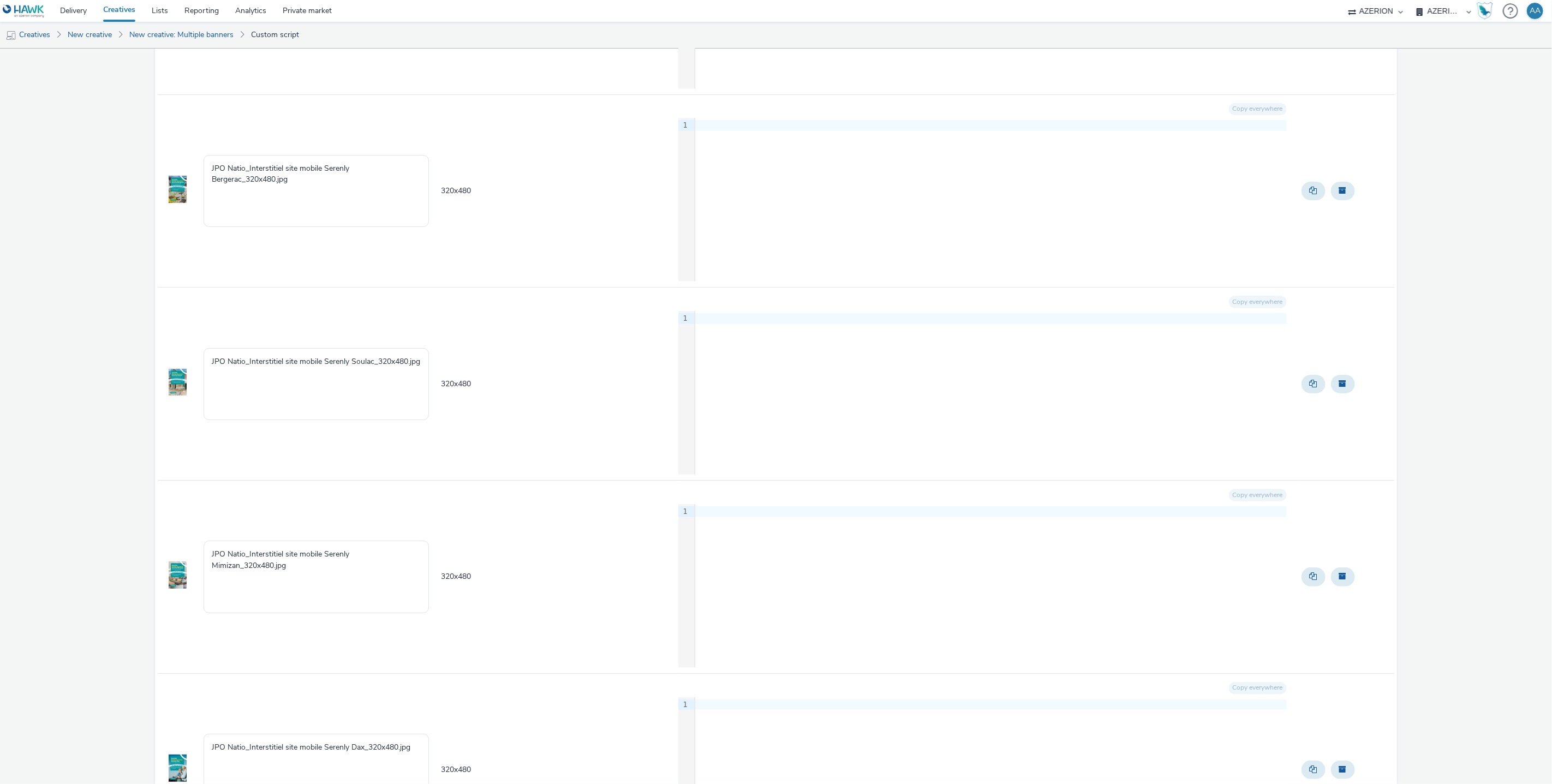
scroll to position [1175, 0]
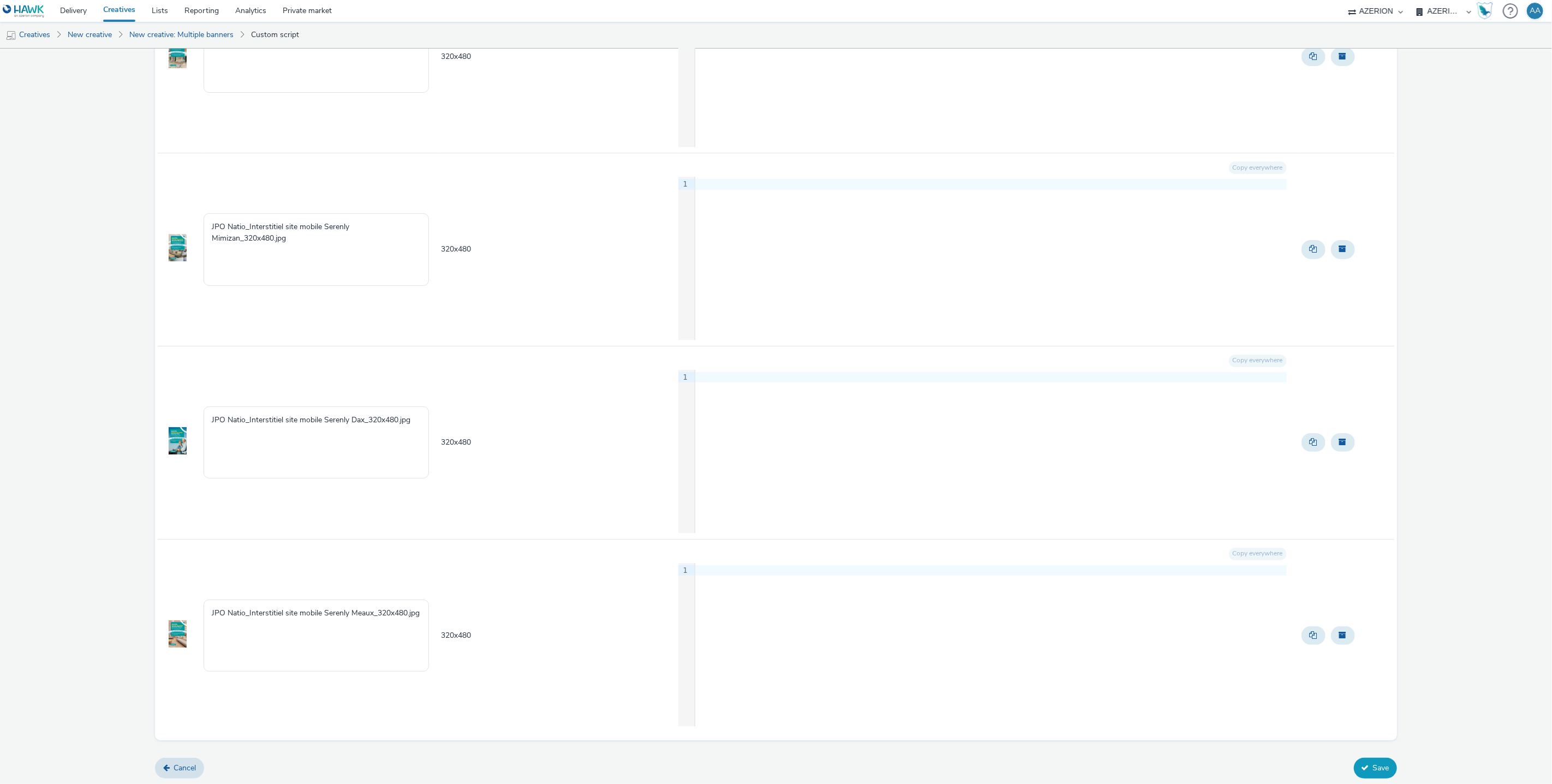
click at [1372, 771] on button "Save" at bounding box center [1375, 768] width 43 height 20
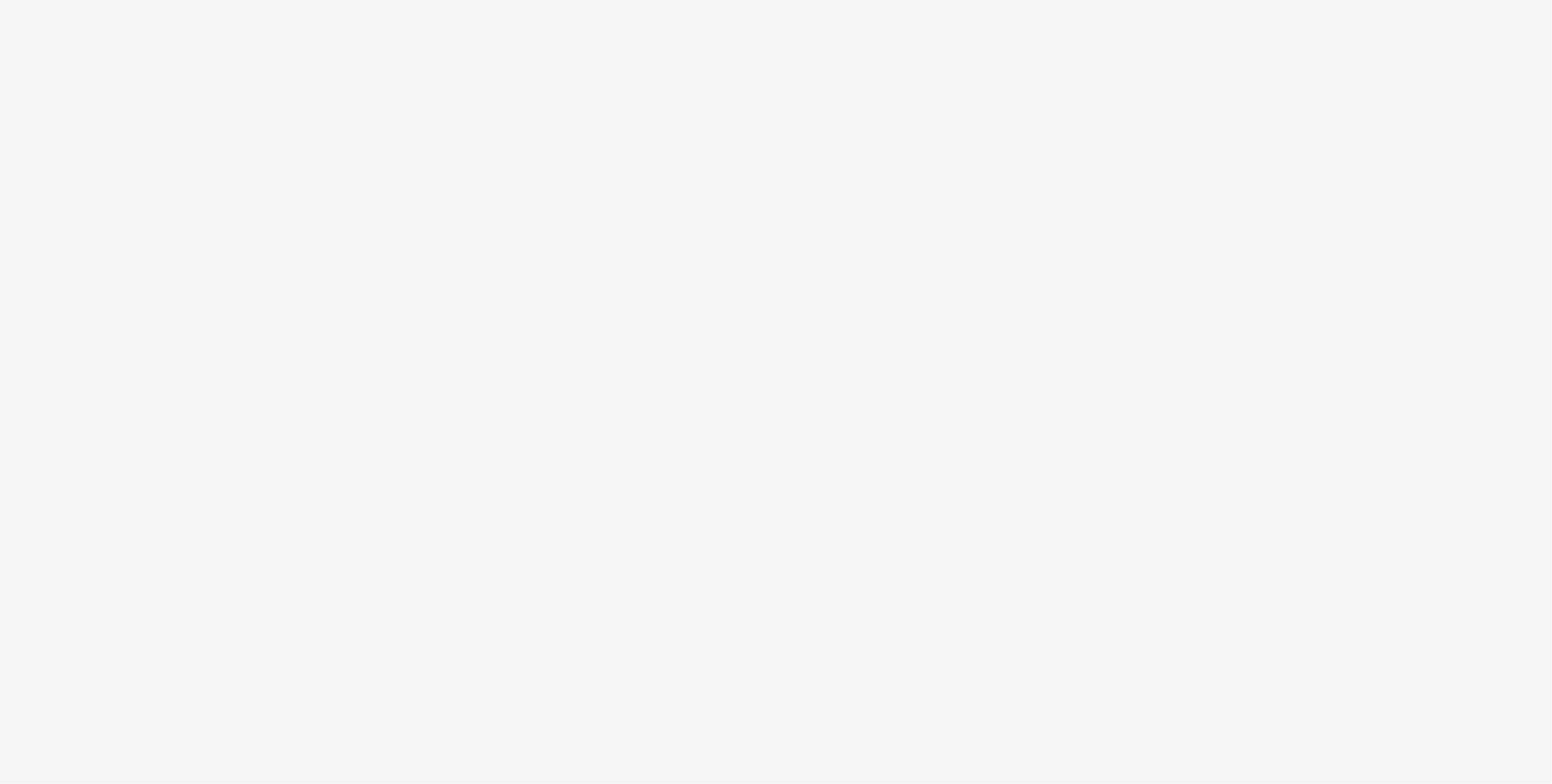
select select "ac009755-aa48-4799-8050-7a339a378eb8"
select select "79162ed7-0017-4339-93b0-3399b708648f"
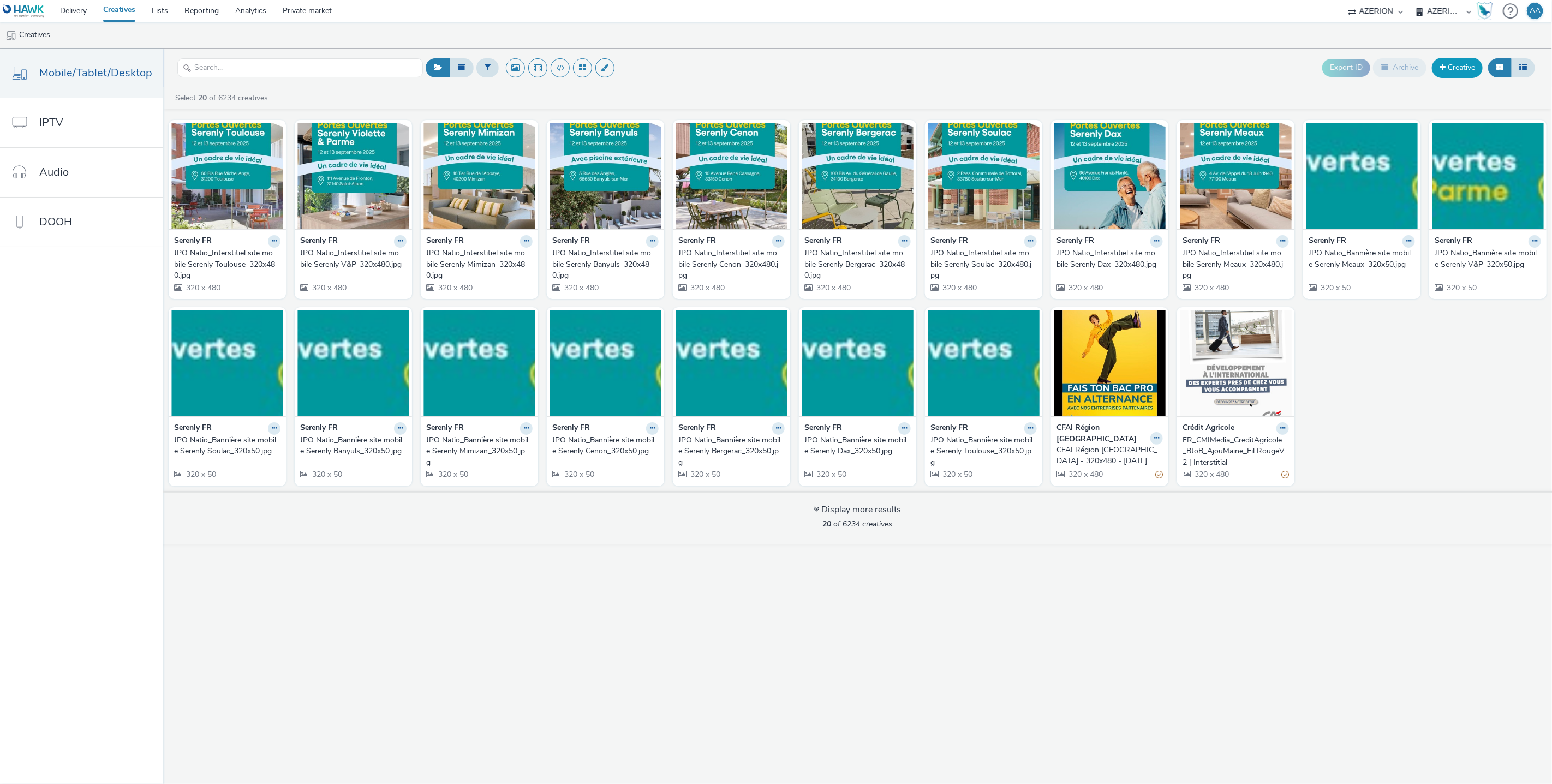
click at [1439, 63] on link "Creative" at bounding box center [1457, 67] width 51 height 20
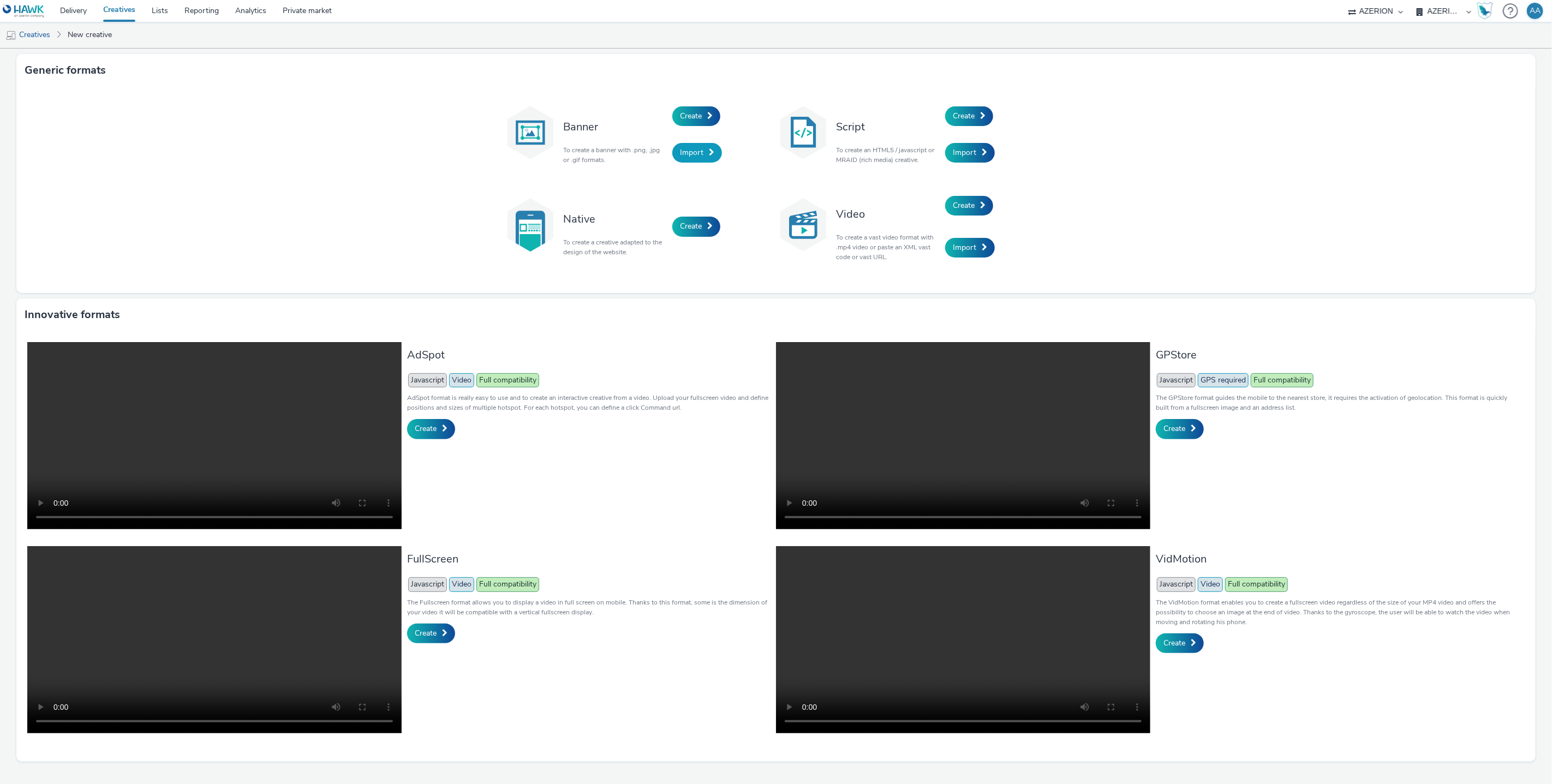
click at [681, 152] on span "Import" at bounding box center [692, 152] width 23 height 10
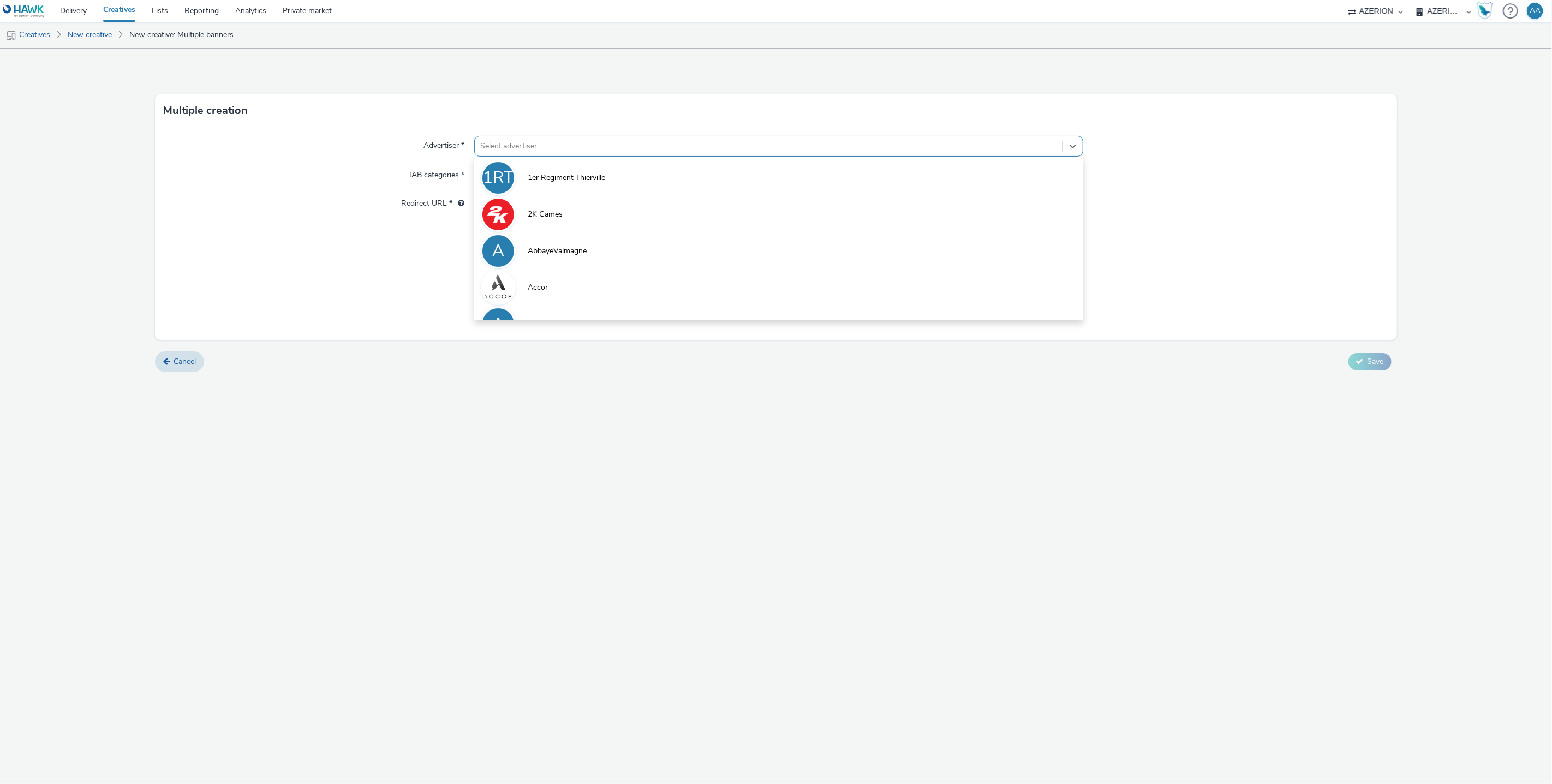
click at [643, 142] on div at bounding box center [769, 146] width 577 height 13
type input "sere"
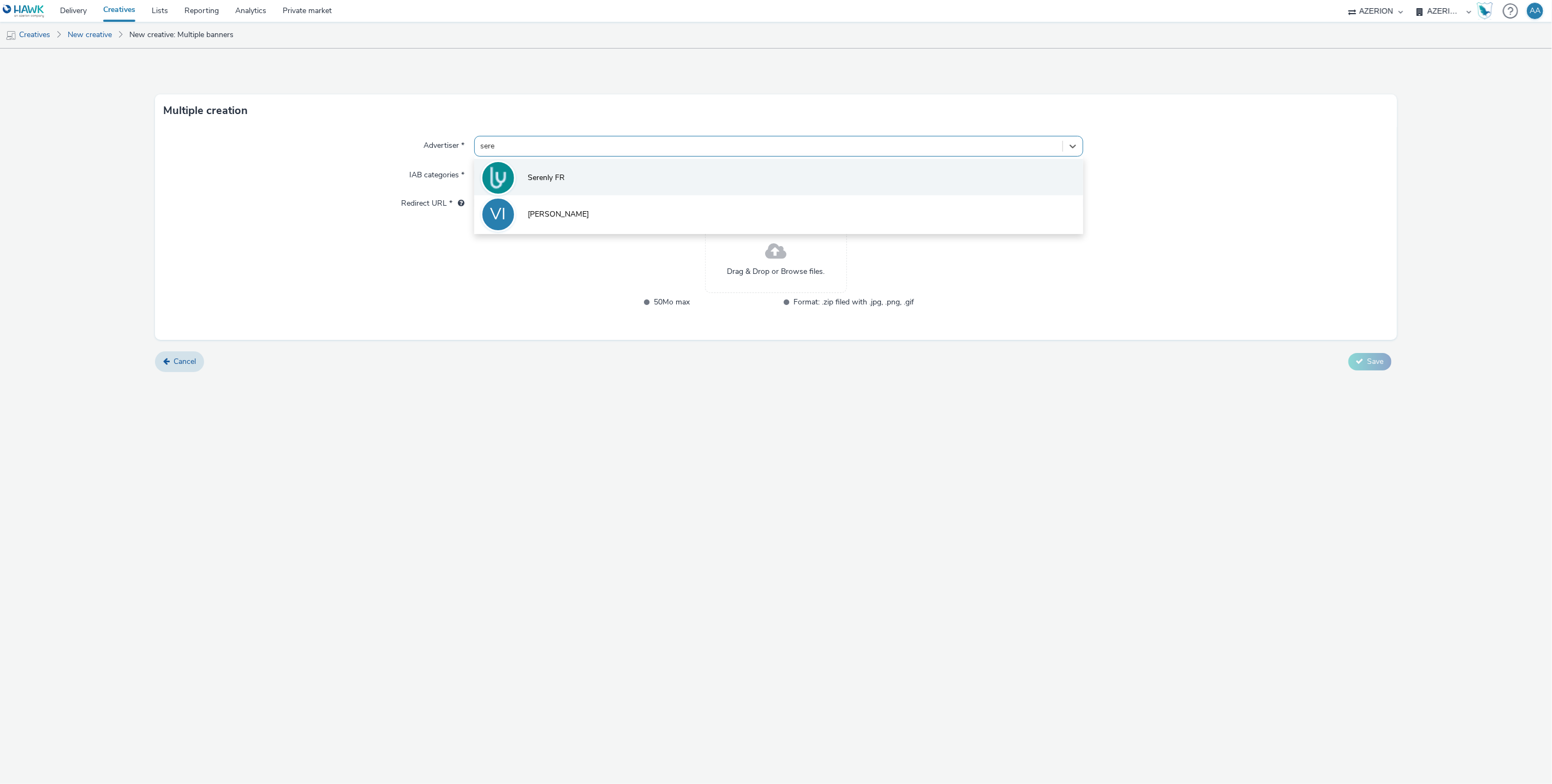
click at [545, 164] on li "Serenly FR" at bounding box center [779, 177] width 610 height 37
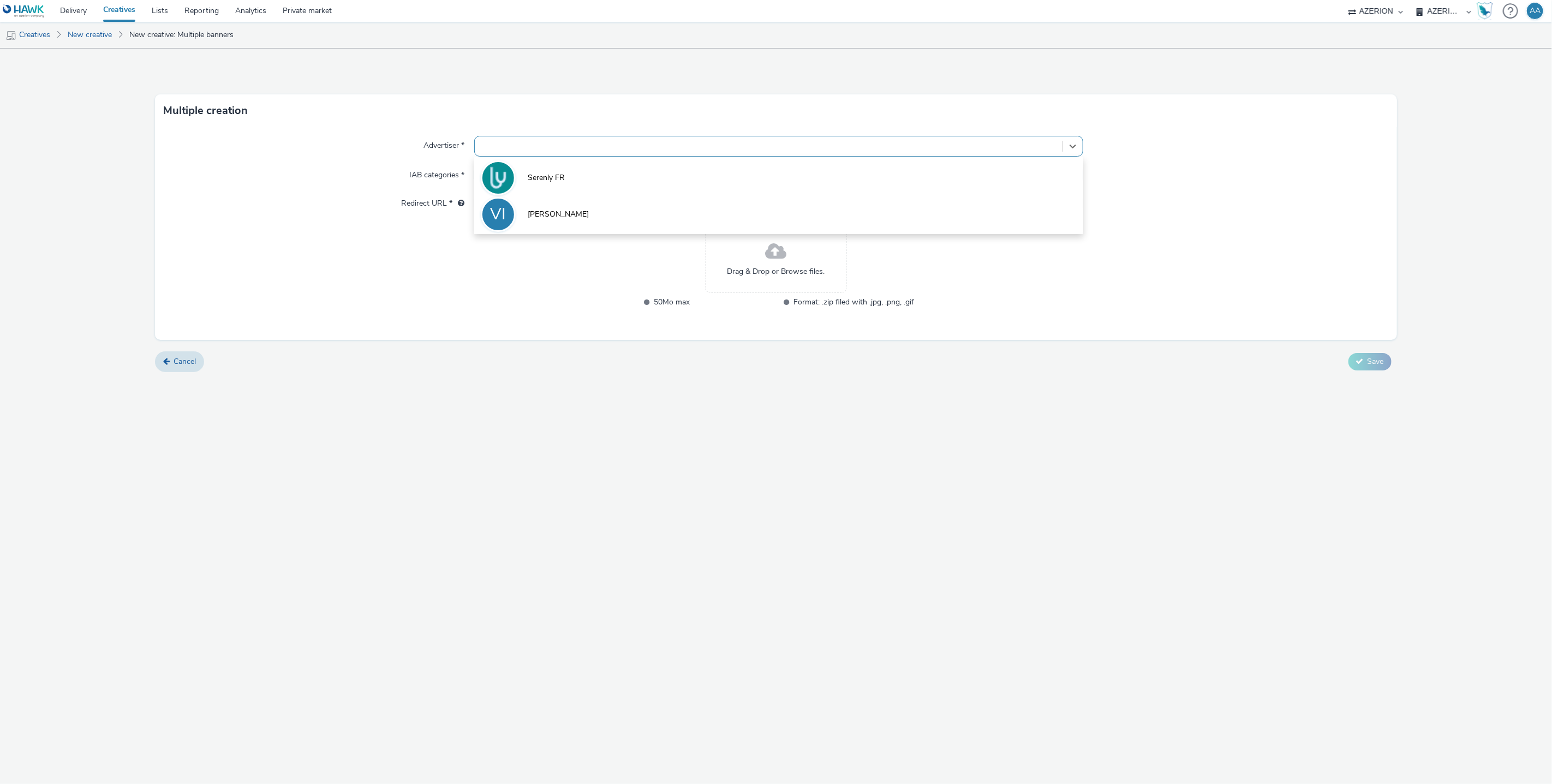
type input "http://www.serenly.fr"
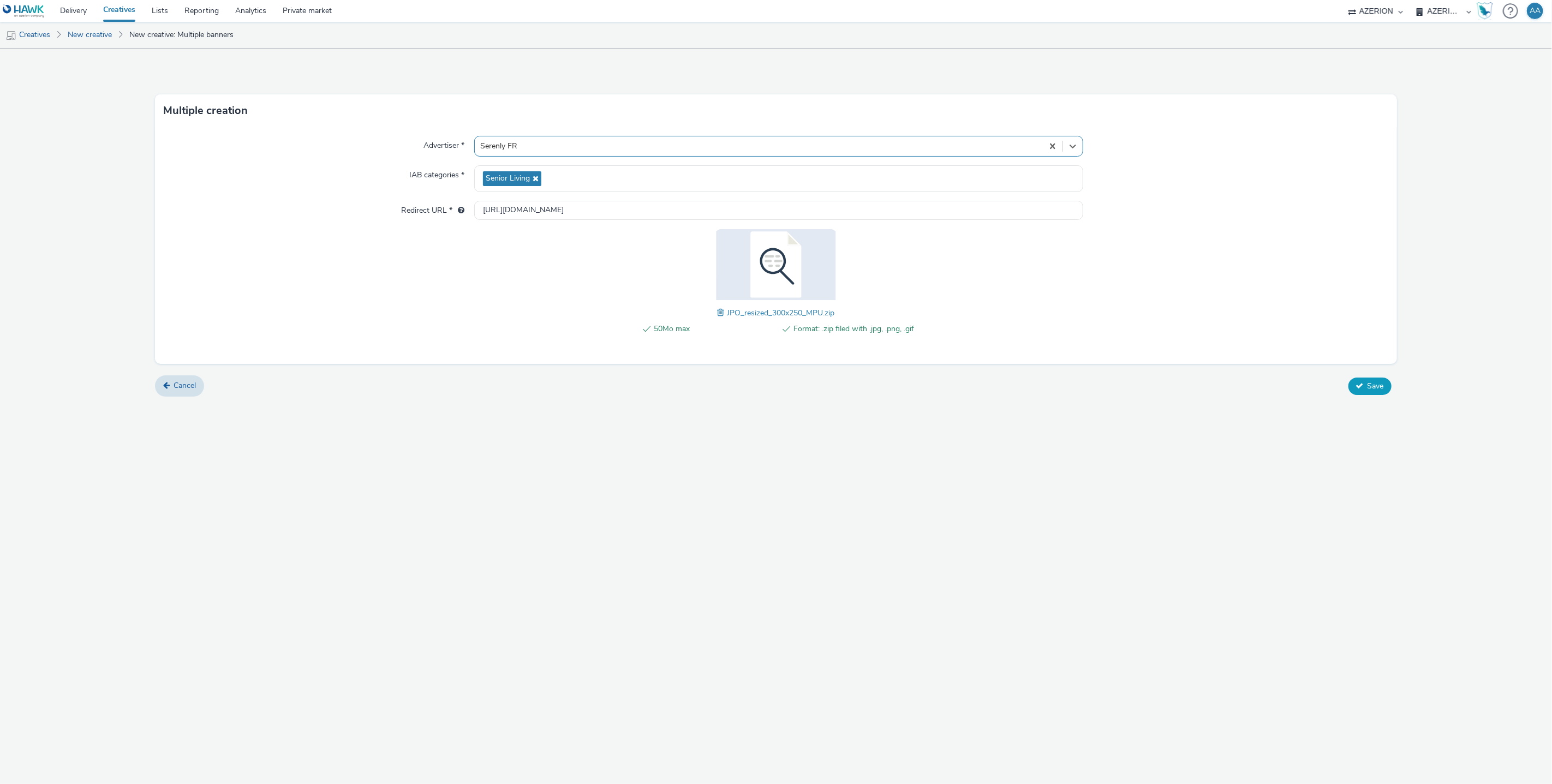
click at [1372, 381] on span "Save" at bounding box center [1375, 385] width 16 height 10
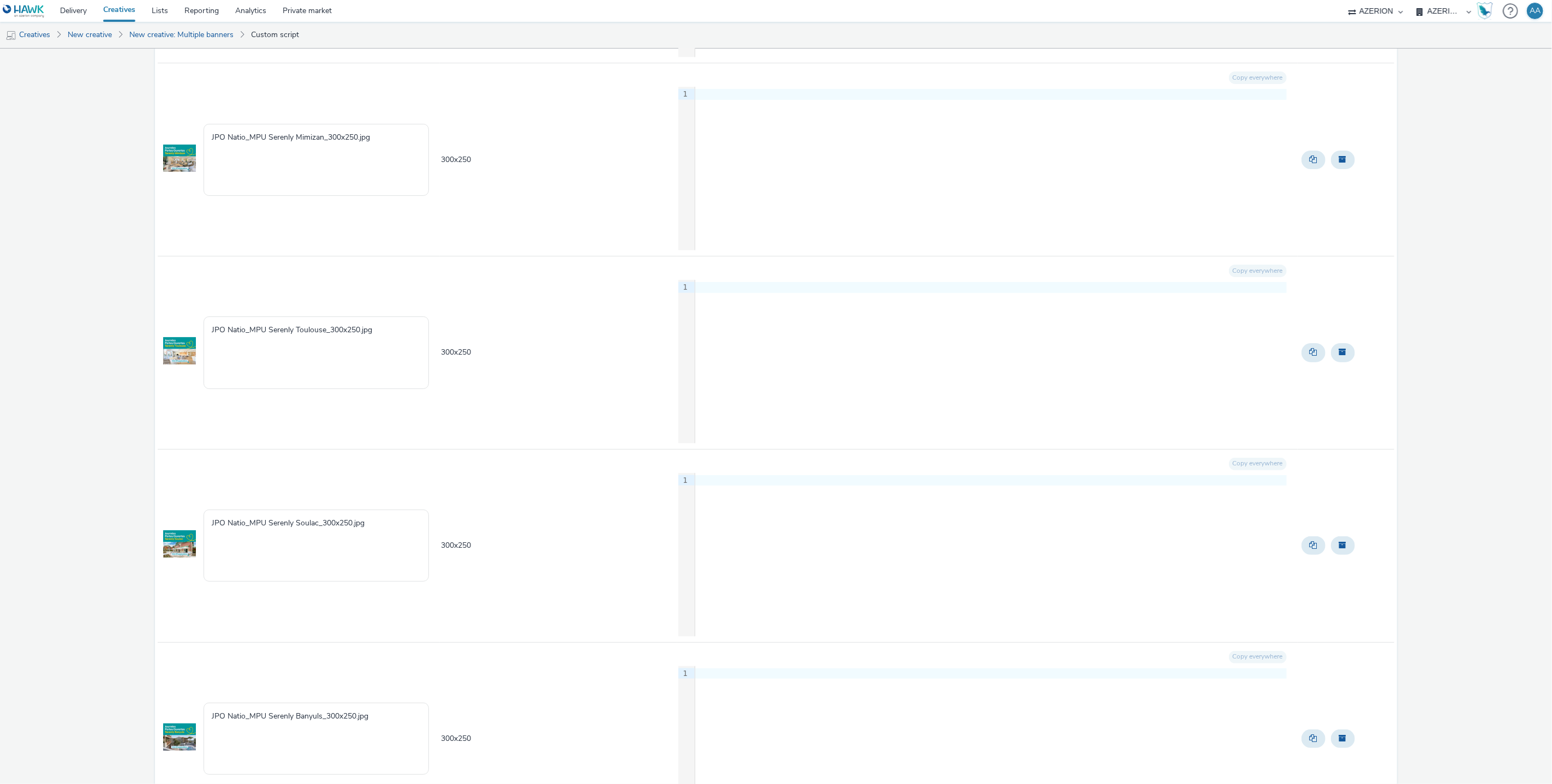
scroll to position [1175, 0]
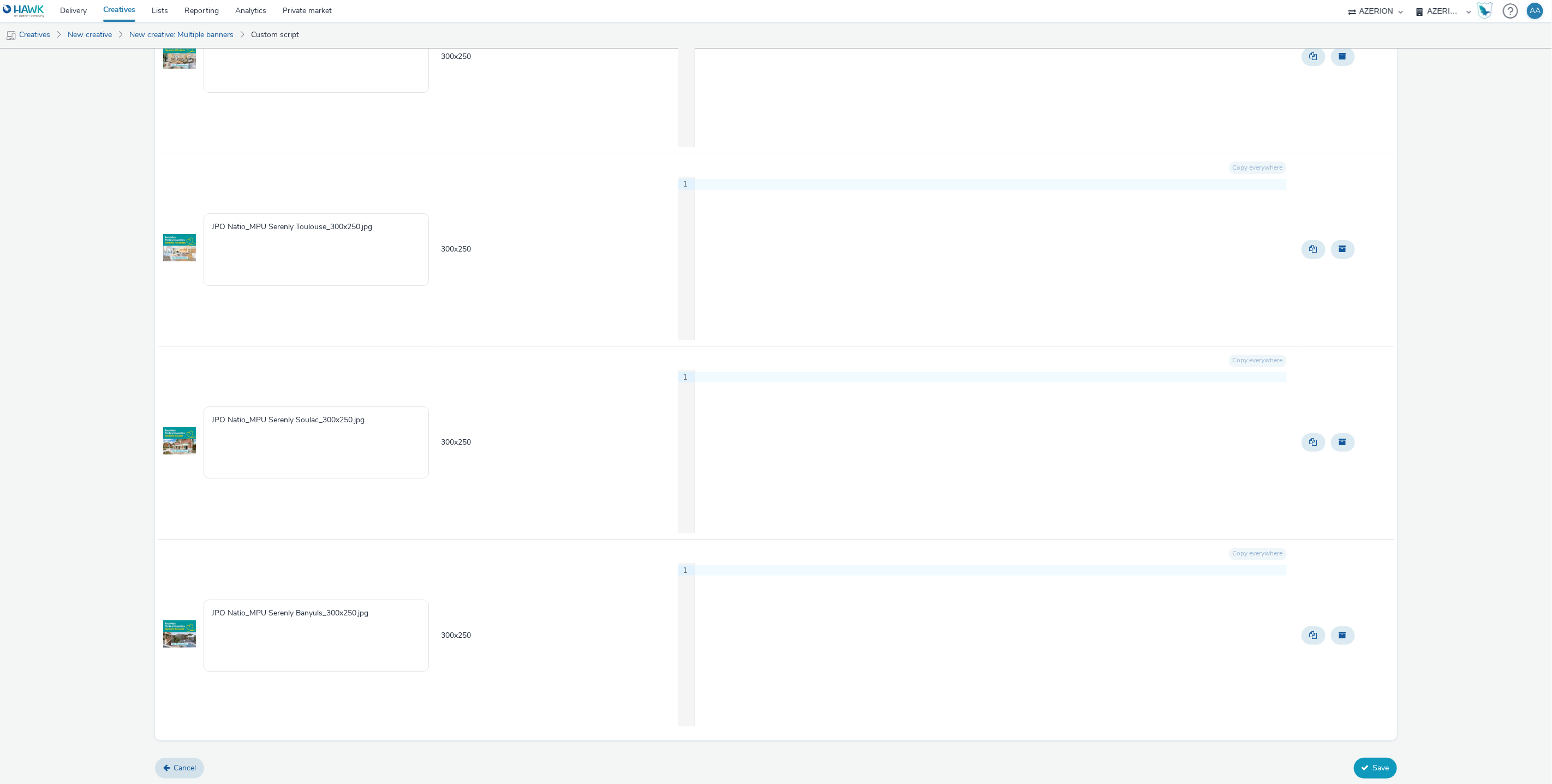
click at [1363, 759] on button "Save" at bounding box center [1375, 768] width 43 height 20
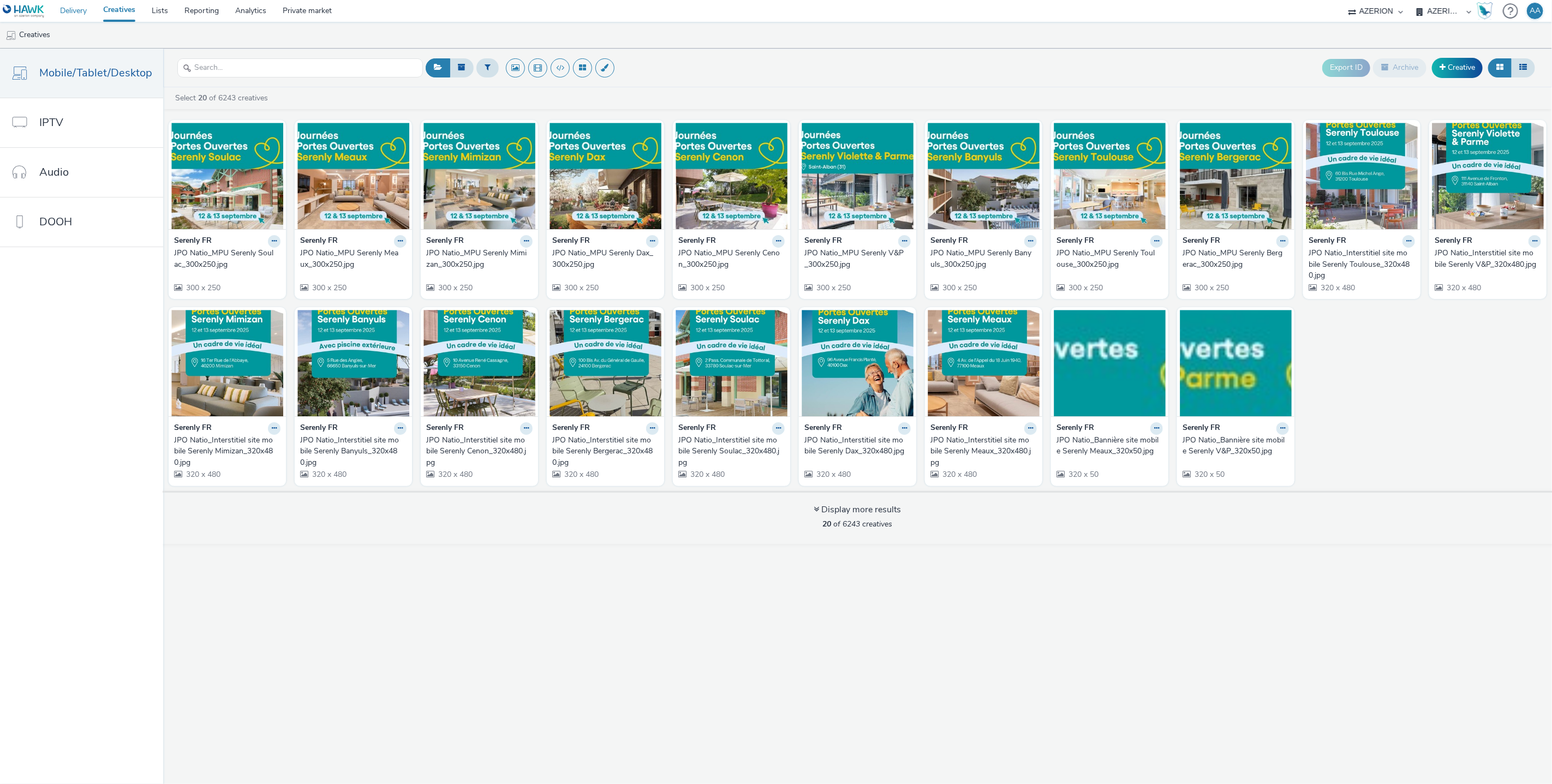
click at [77, 12] on link "Delivery" at bounding box center [74, 11] width 43 height 22
